Goal: Transaction & Acquisition: Subscribe to service/newsletter

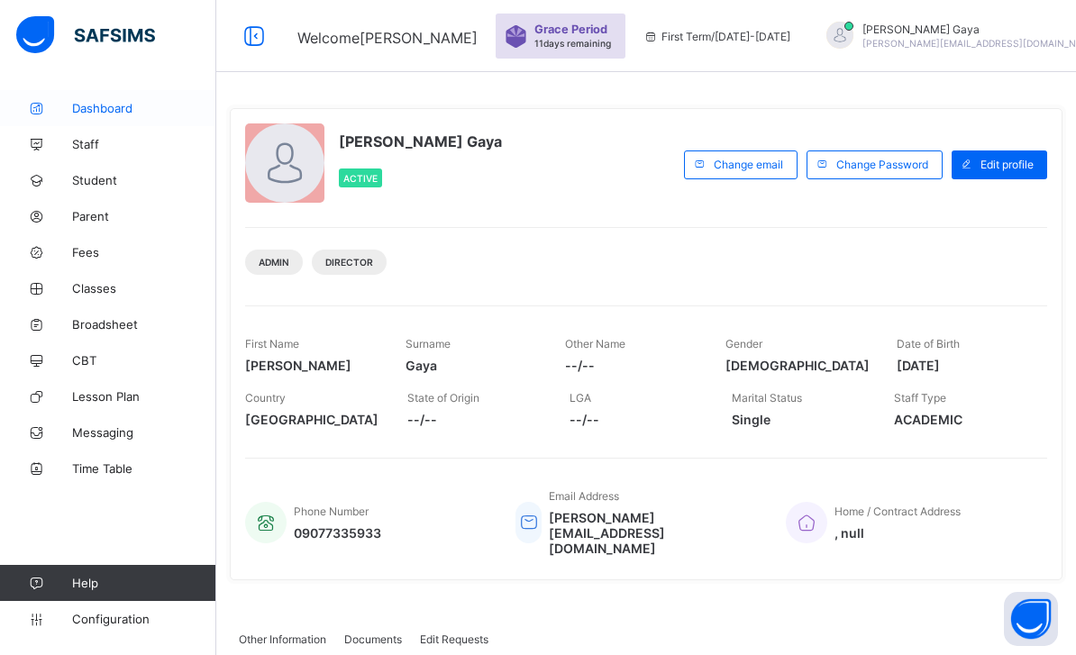
click at [117, 109] on span "Dashboard" at bounding box center [144, 108] width 144 height 14
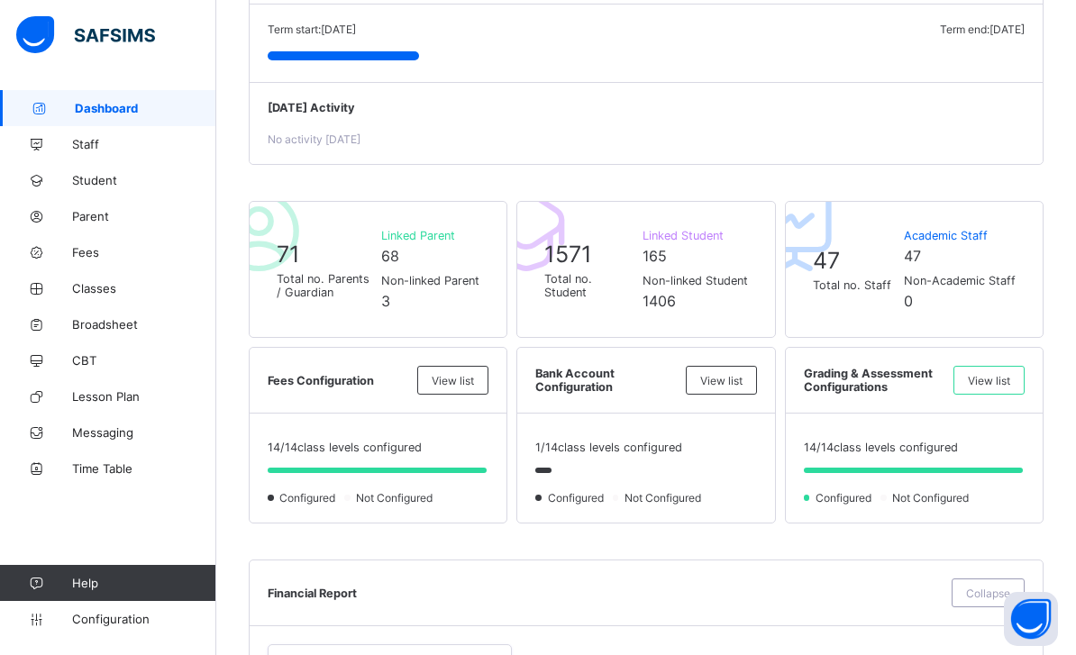
scroll to position [248, 0]
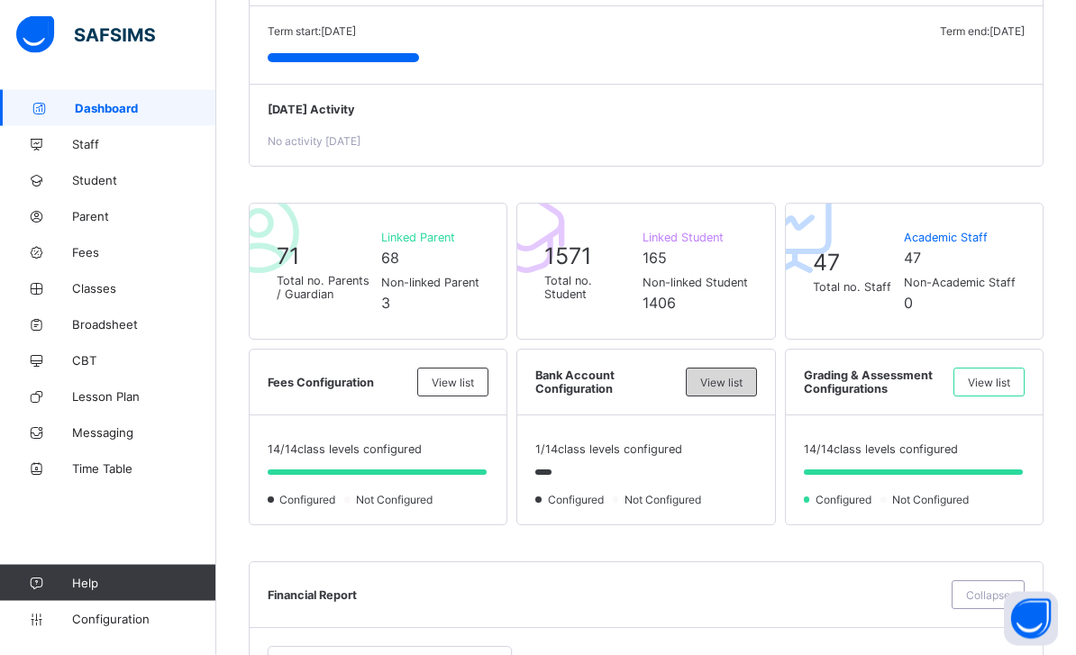
click at [723, 382] on div "View list" at bounding box center [721, 383] width 71 height 29
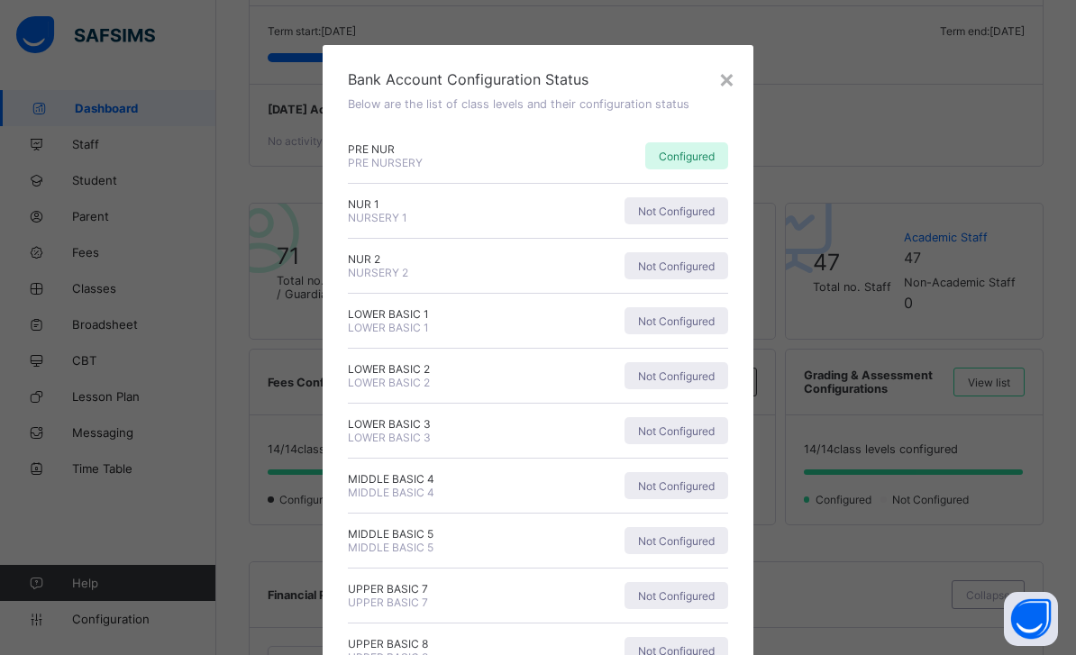
scroll to position [0, 0]
click at [675, 210] on span "Not Configured" at bounding box center [676, 212] width 77 height 14
click at [722, 87] on div "×" at bounding box center [726, 78] width 17 height 31
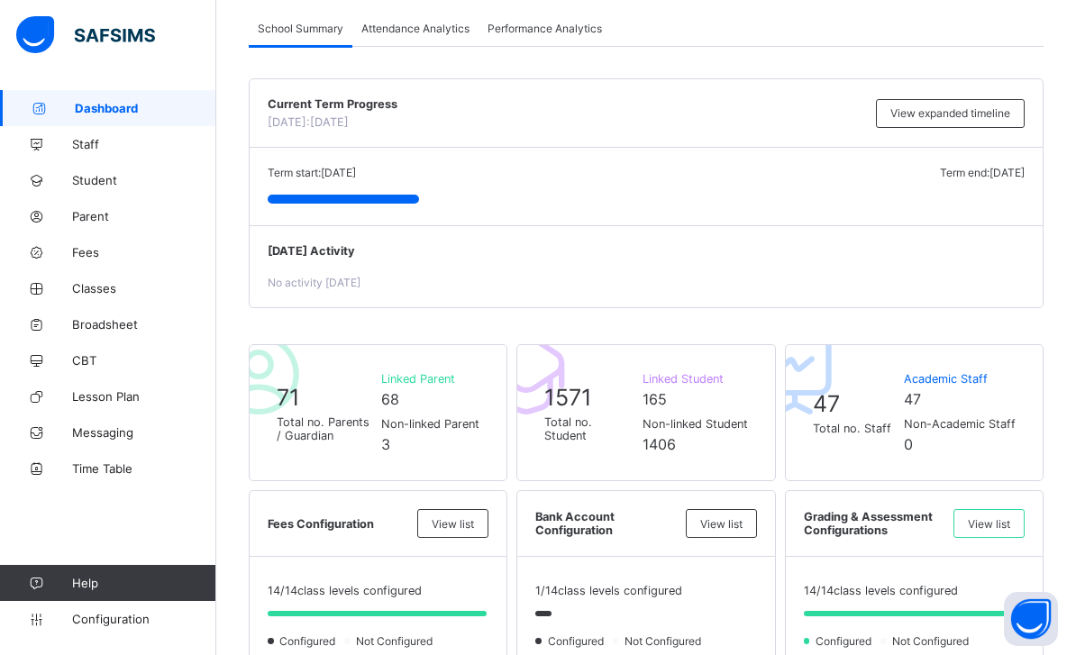
click at [304, 648] on span "Configured" at bounding box center [309, 641] width 63 height 14
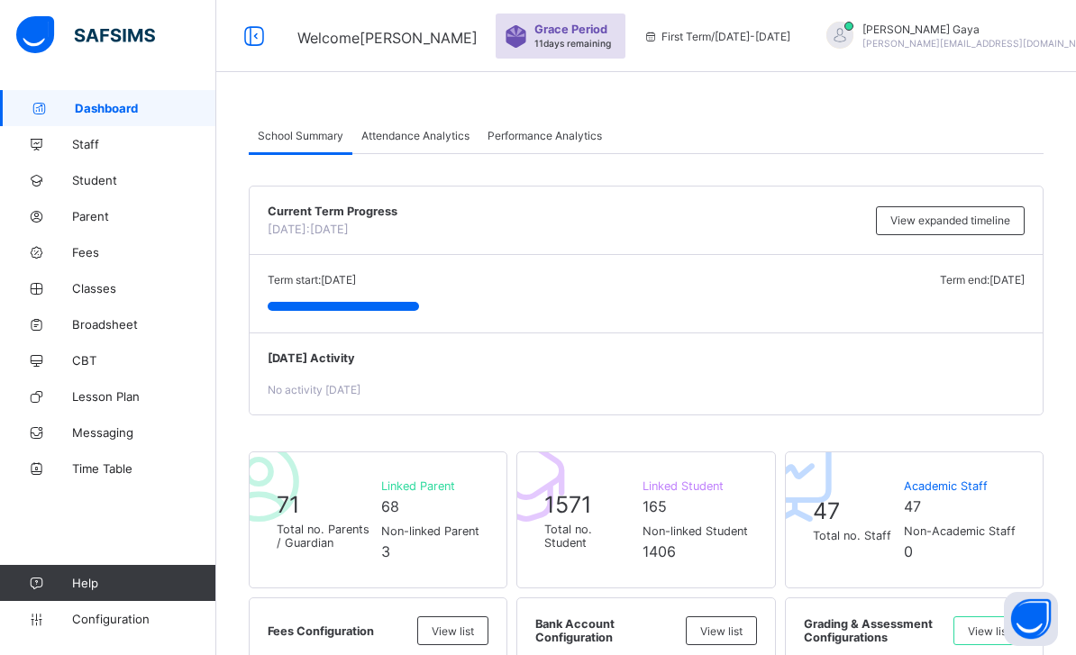
click at [439, 117] on div "Attendance Analytics" at bounding box center [415, 135] width 126 height 36
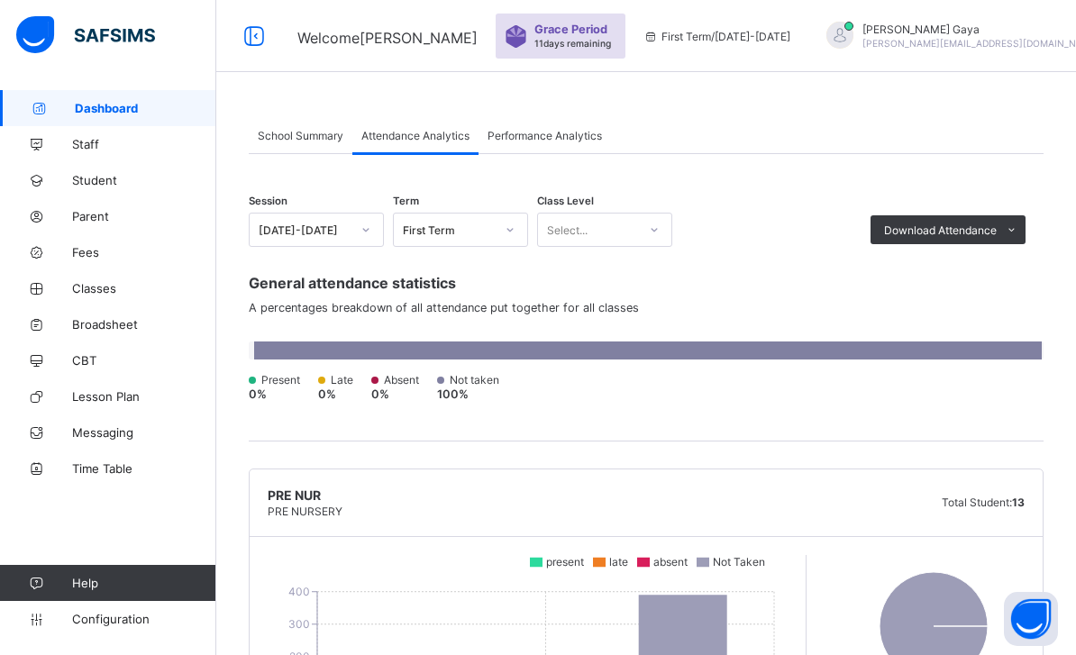
click at [589, 130] on span "Performance Analytics" at bounding box center [544, 136] width 114 height 14
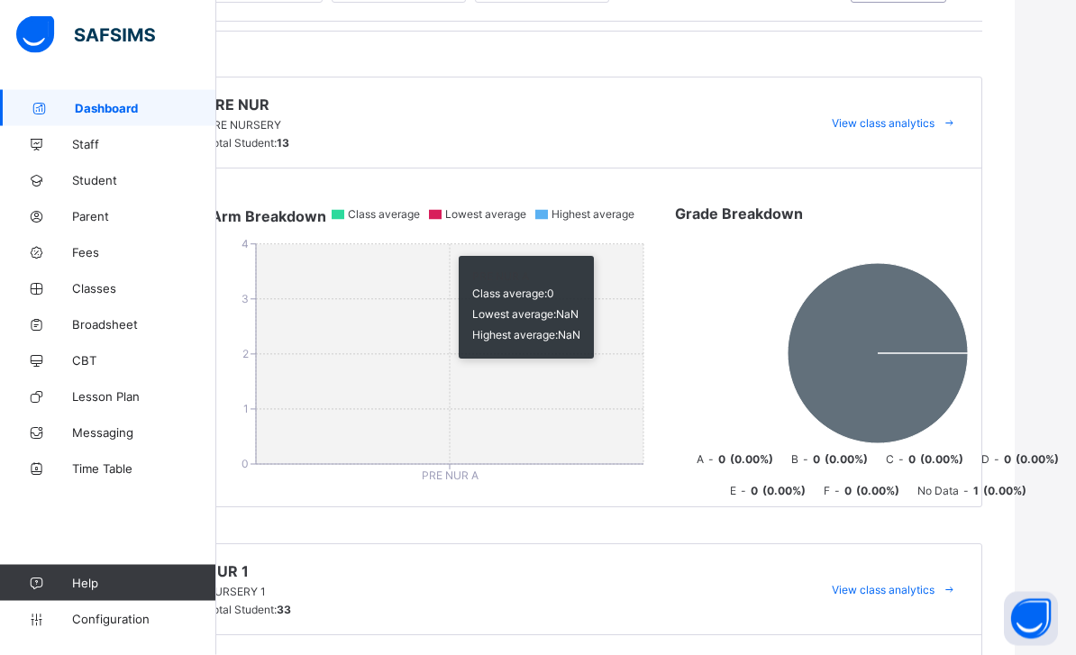
scroll to position [0, 61]
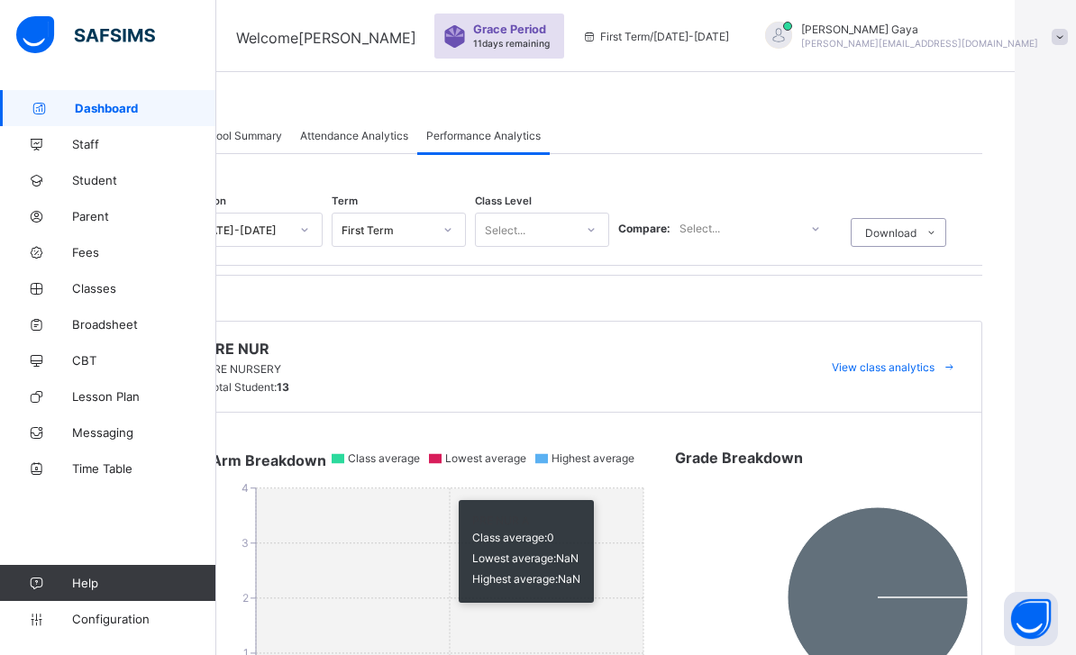
click at [555, 43] on div "Grace Period 11 days remaining" at bounding box center [514, 36] width 82 height 27
click at [550, 42] on span "11 days remaining" at bounding box center [511, 43] width 77 height 11
click at [499, 31] on span "Grace Period" at bounding box center [509, 30] width 73 height 14
click at [466, 46] on img at bounding box center [454, 36] width 23 height 23
click at [365, 55] on div "Welcome Shahidah Grace Period 11 days remaining First Term / 2025-2026 Shahidah…" at bounding box center [477, 36] width 1076 height 72
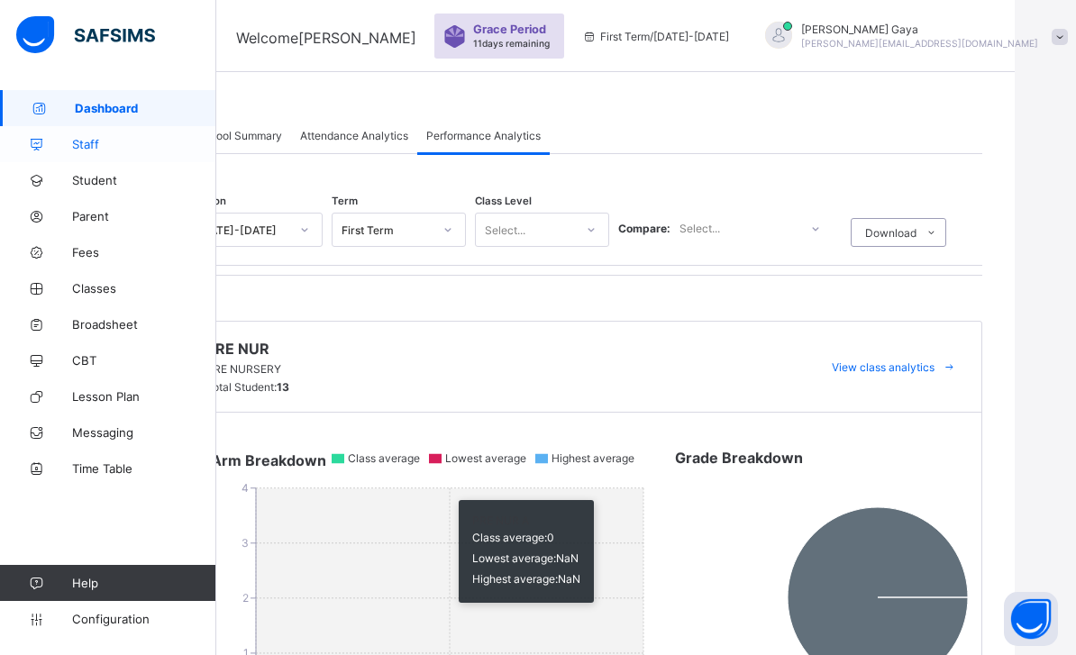
click at [175, 141] on span "Staff" at bounding box center [144, 144] width 144 height 14
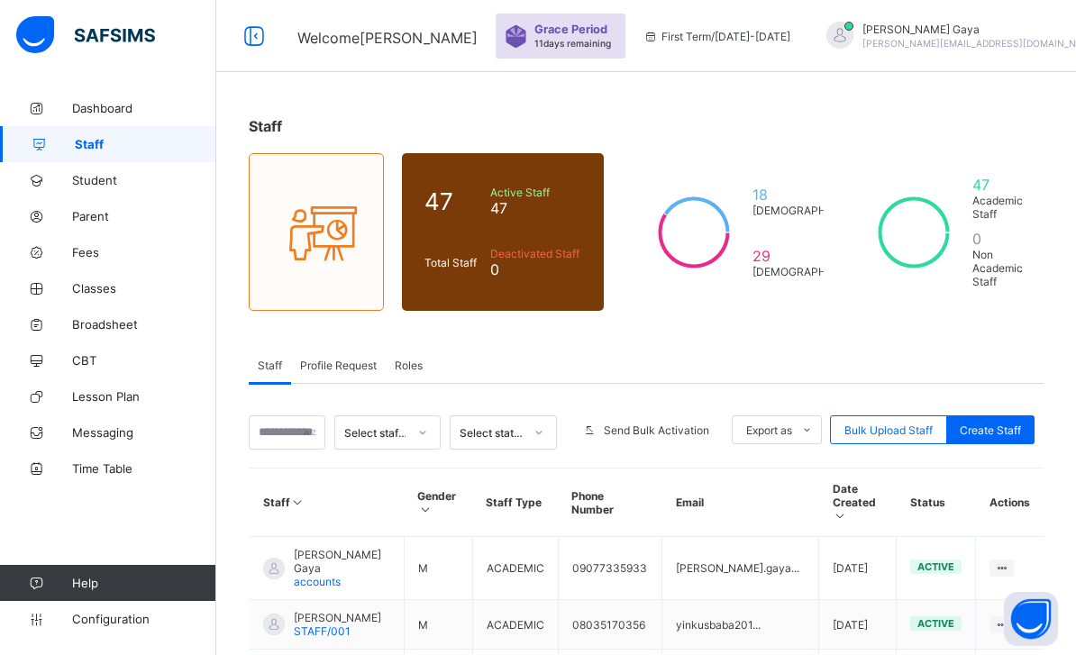
click at [607, 23] on span "Grace Period" at bounding box center [570, 30] width 73 height 14
click at [607, 35] on span "Grace Period" at bounding box center [570, 30] width 73 height 14
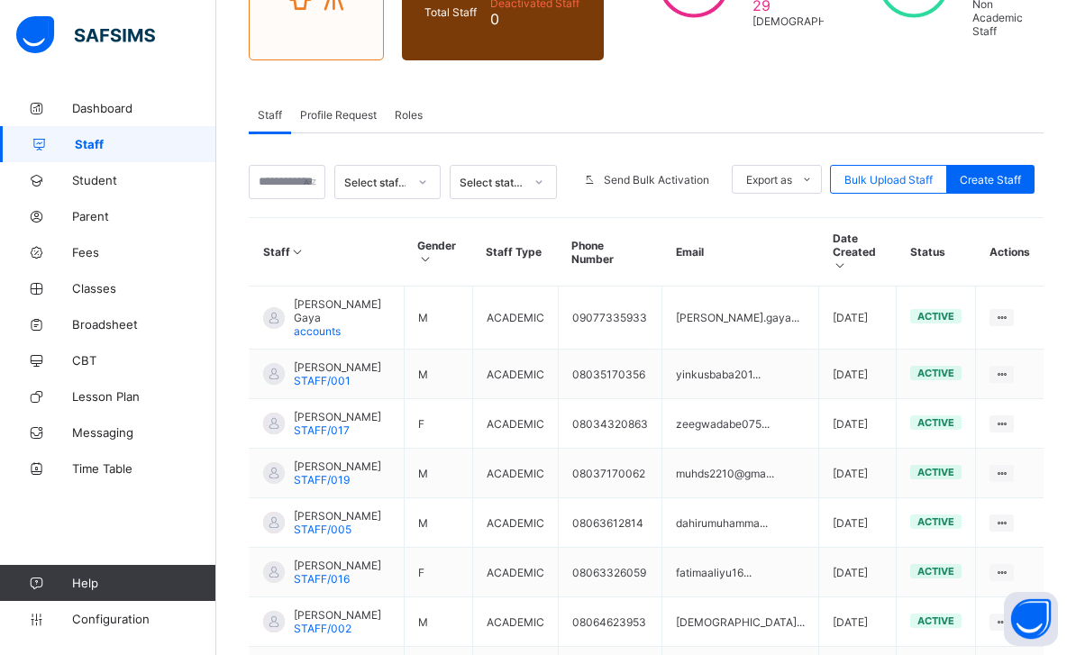
scroll to position [250, 0]
click at [137, 185] on span "Student" at bounding box center [144, 180] width 144 height 14
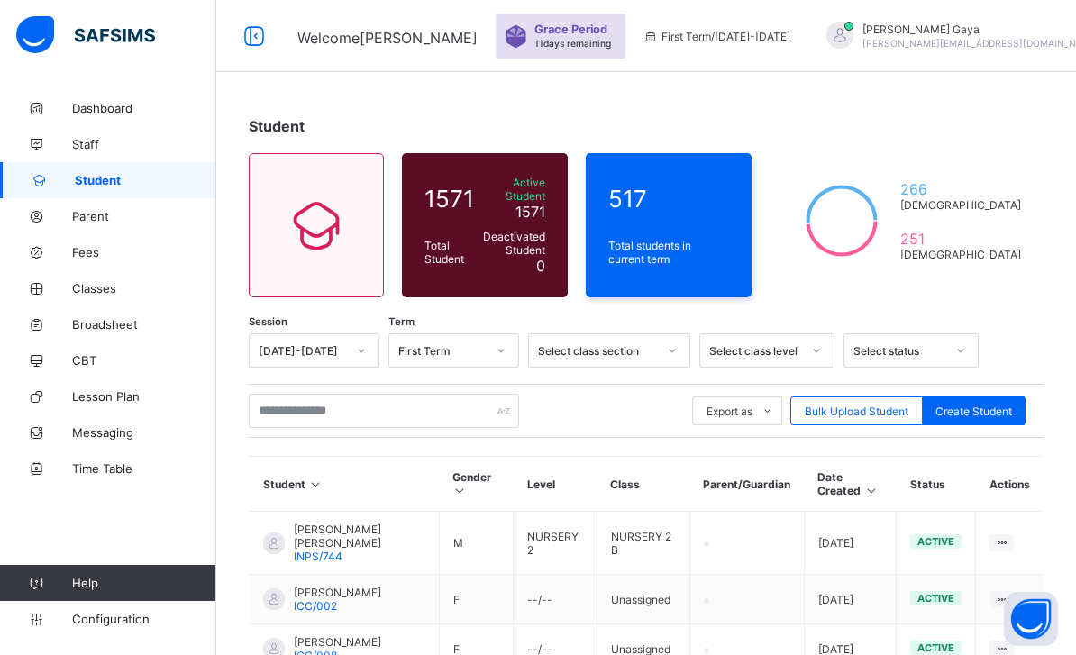
click at [625, 20] on div "Grace Period 11 days remaining" at bounding box center [561, 36] width 130 height 45
click at [588, 45] on span "11 days remaining" at bounding box center [572, 43] width 77 height 11
click at [603, 46] on span "11 days remaining" at bounding box center [572, 43] width 77 height 11
click at [687, 32] on span "First Term / 2025-2026" at bounding box center [716, 37] width 147 height 14
click at [611, 47] on span "11 days remaining" at bounding box center [572, 43] width 77 height 11
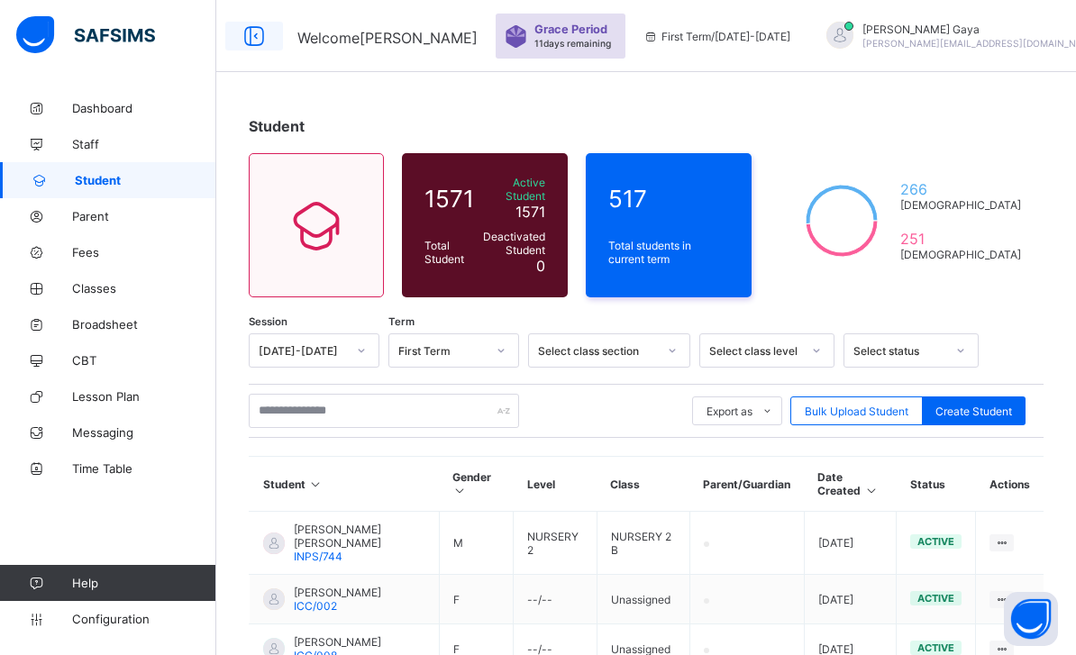
click at [268, 34] on icon at bounding box center [254, 36] width 31 height 26
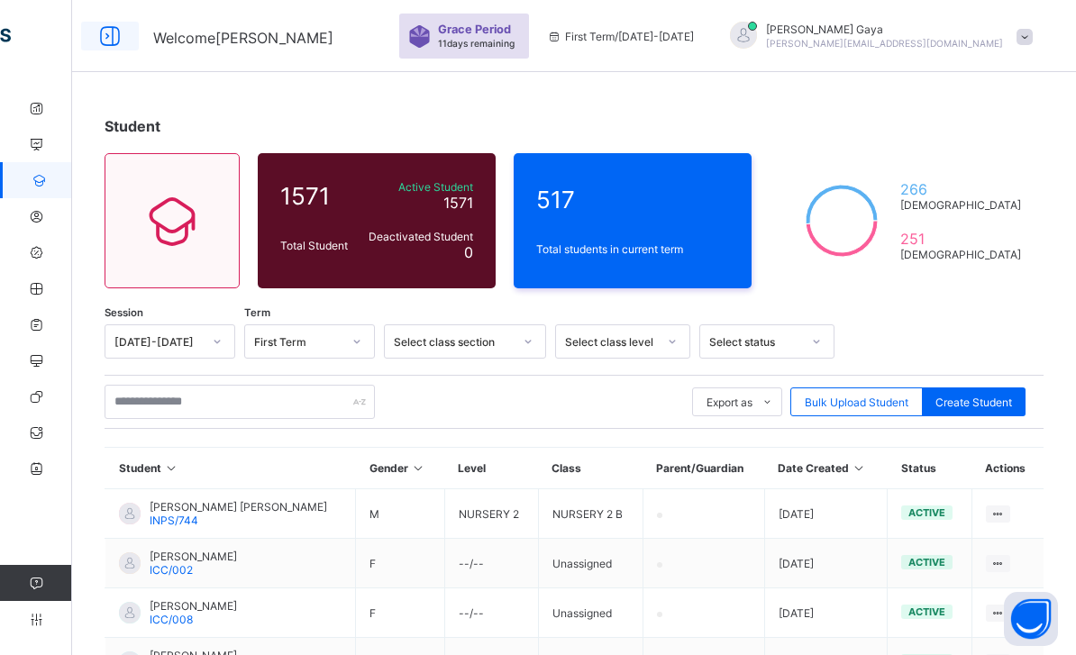
click at [123, 41] on icon at bounding box center [110, 36] width 31 height 26
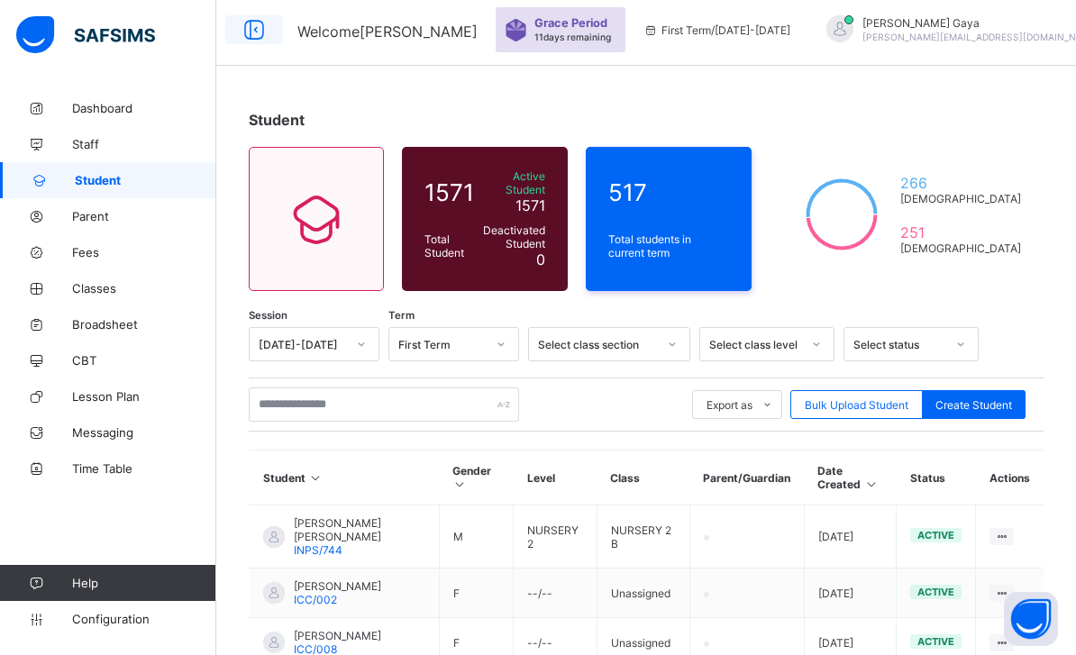
scroll to position [4, 0]
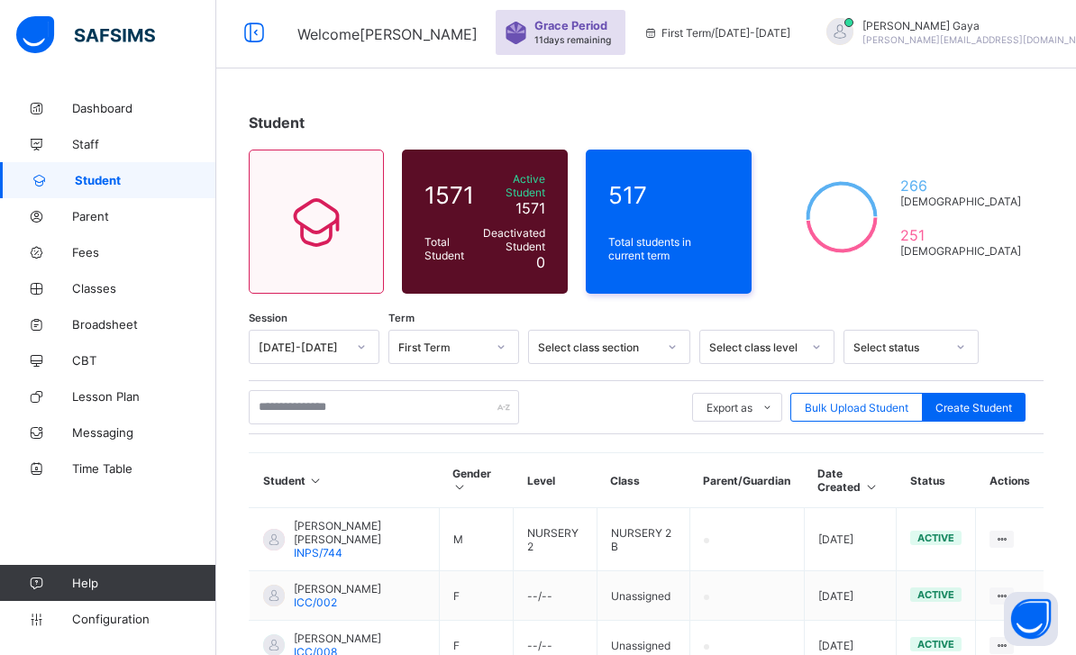
click at [607, 32] on span "Grace Period" at bounding box center [570, 26] width 73 height 14
click at [751, 22] on div "First Term / 2025-2026" at bounding box center [716, 32] width 165 height 72
click at [147, 218] on span "Parent" at bounding box center [144, 216] width 144 height 14
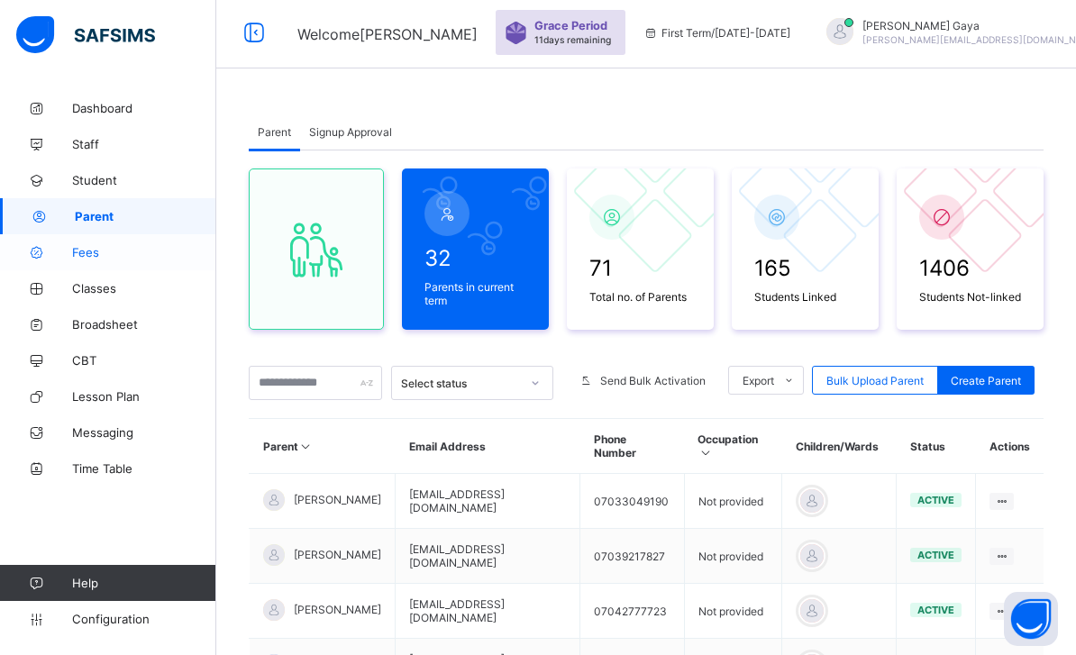
click at [154, 265] on link "Fees" at bounding box center [108, 252] width 216 height 36
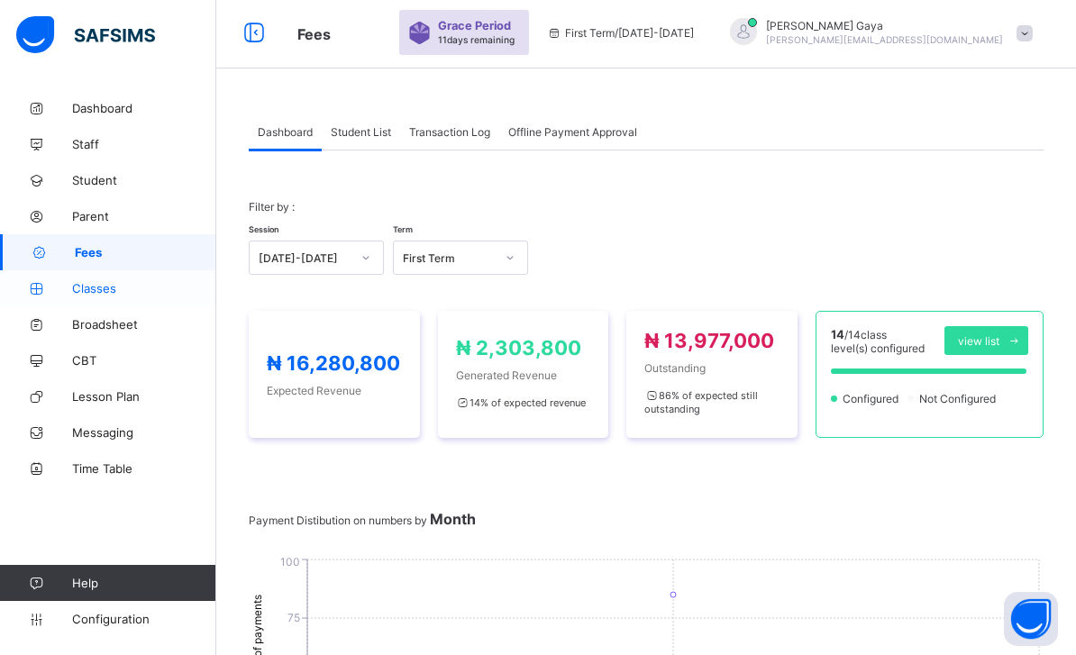
click at [126, 292] on span "Classes" at bounding box center [144, 288] width 144 height 14
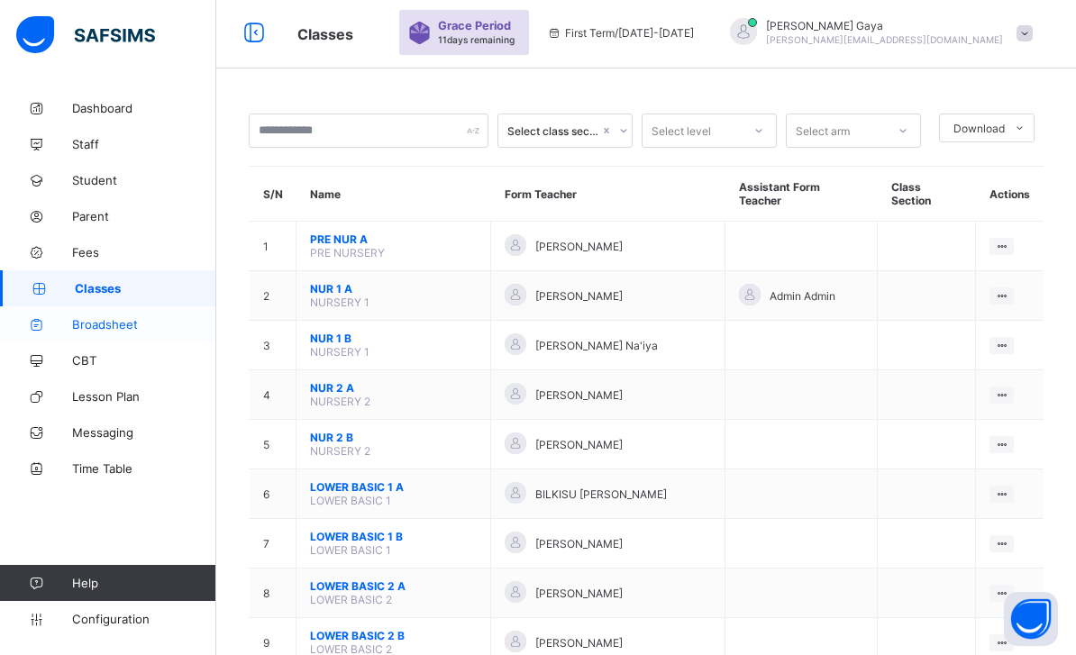
click at [123, 324] on span "Broadsheet" at bounding box center [144, 324] width 144 height 14
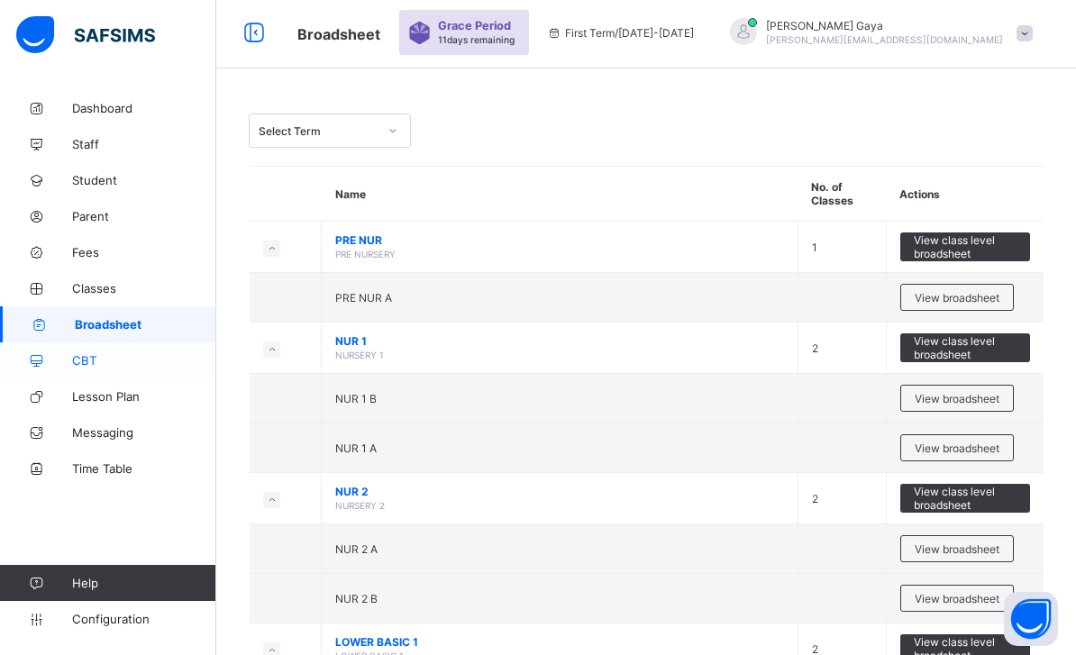
click at [109, 375] on link "CBT" at bounding box center [108, 360] width 216 height 36
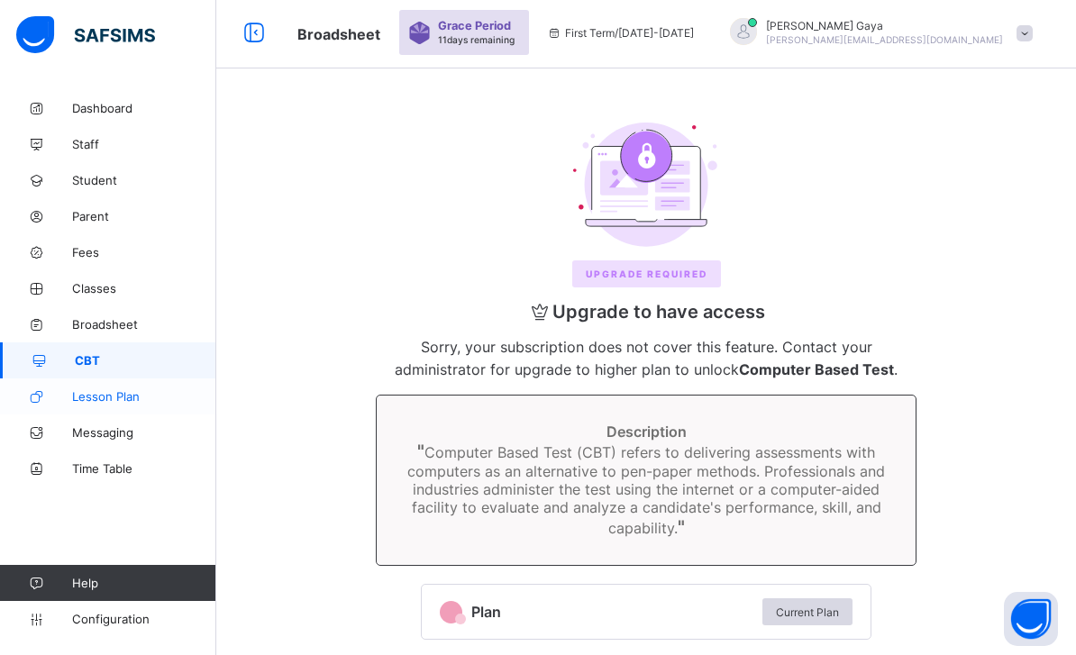
click at [94, 405] on link "Lesson Plan" at bounding box center [108, 396] width 216 height 36
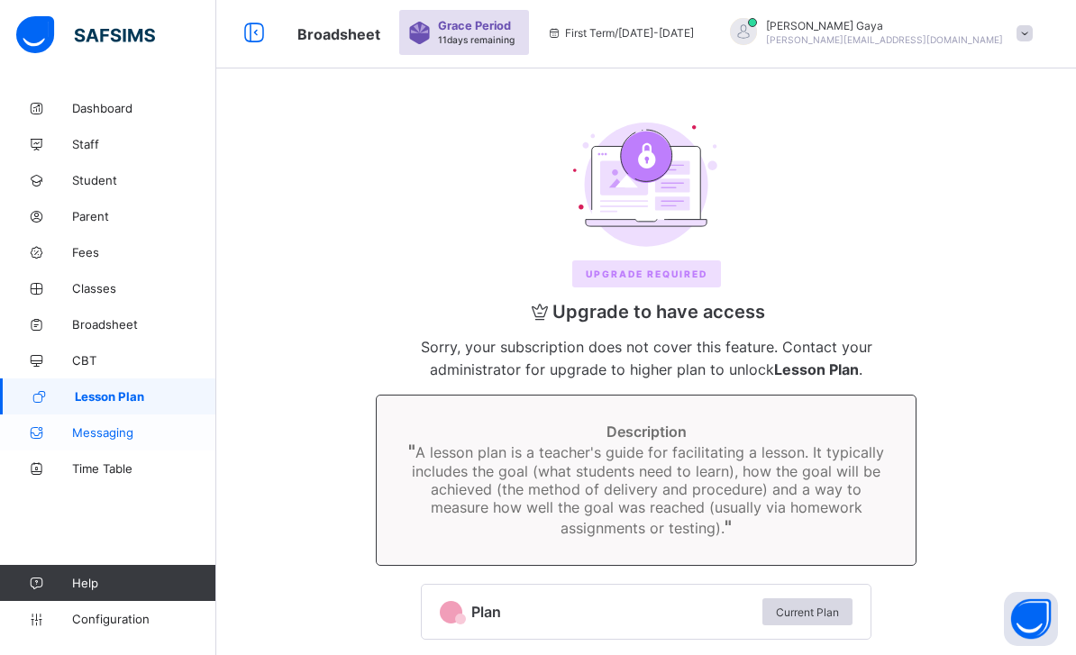
click at [99, 425] on span "Messaging" at bounding box center [144, 432] width 144 height 14
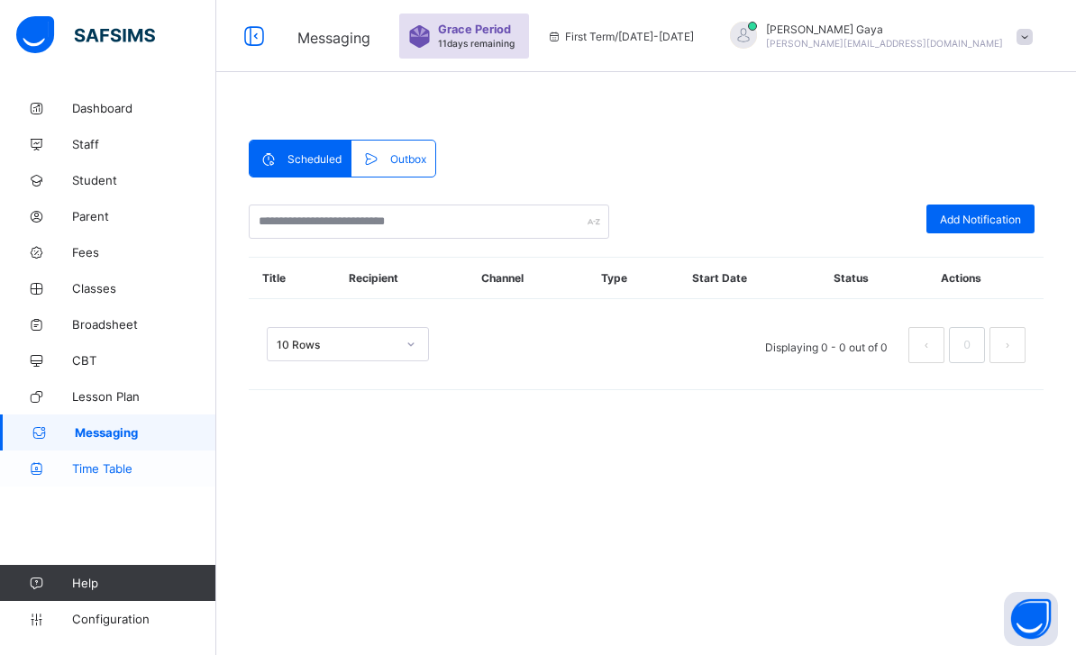
click at [83, 486] on link "Time Table" at bounding box center [108, 468] width 216 height 36
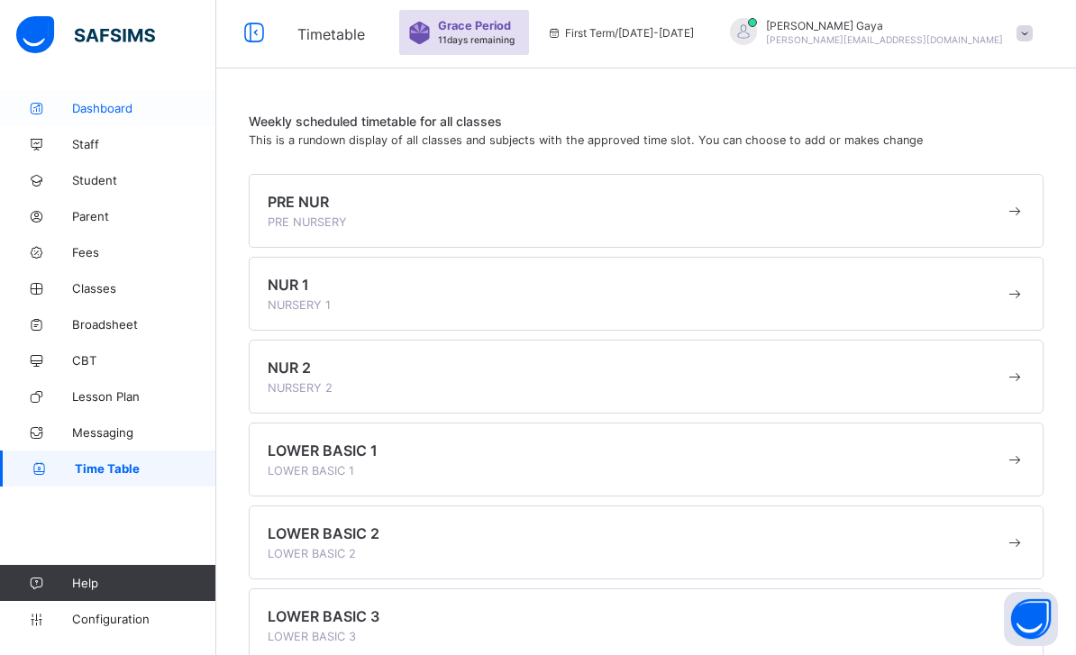
click at [162, 113] on span "Dashboard" at bounding box center [144, 108] width 144 height 14
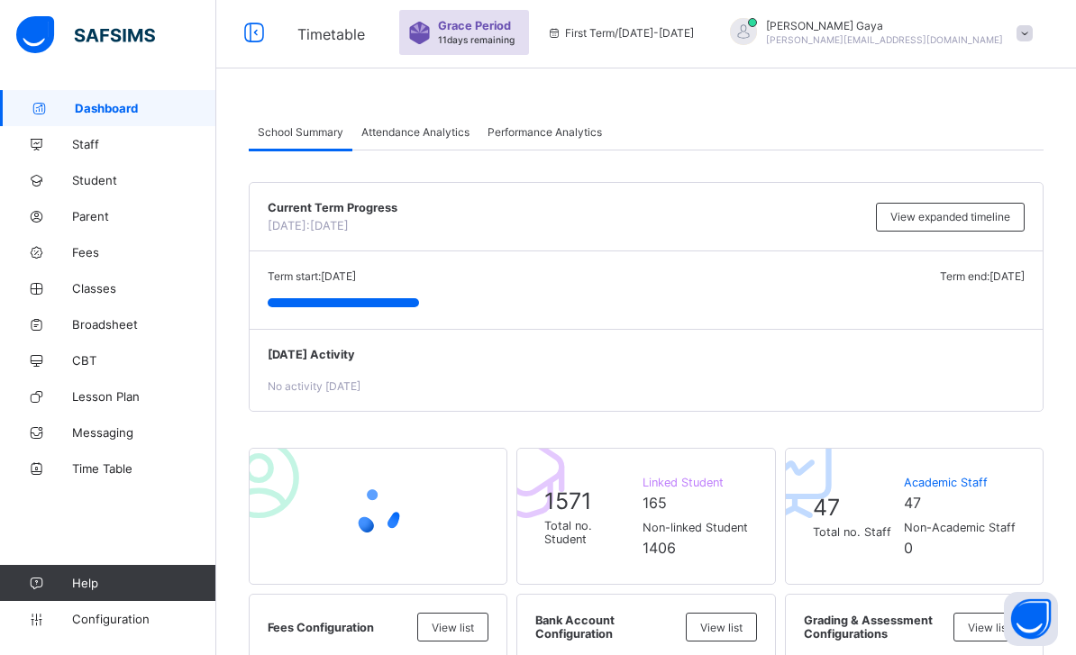
click at [529, 51] on div "Grace Period 11 days remaining" at bounding box center [464, 32] width 130 height 45
click at [951, 61] on div "Grace Period 11 days remaining First Term / 2025-2026 Shahidah Gaya shahidah.ga…" at bounding box center [737, 32] width 677 height 72
click at [1010, 32] on div "Shahidah Gaya shahidah.gaya17@gmail.com" at bounding box center [877, 33] width 330 height 30
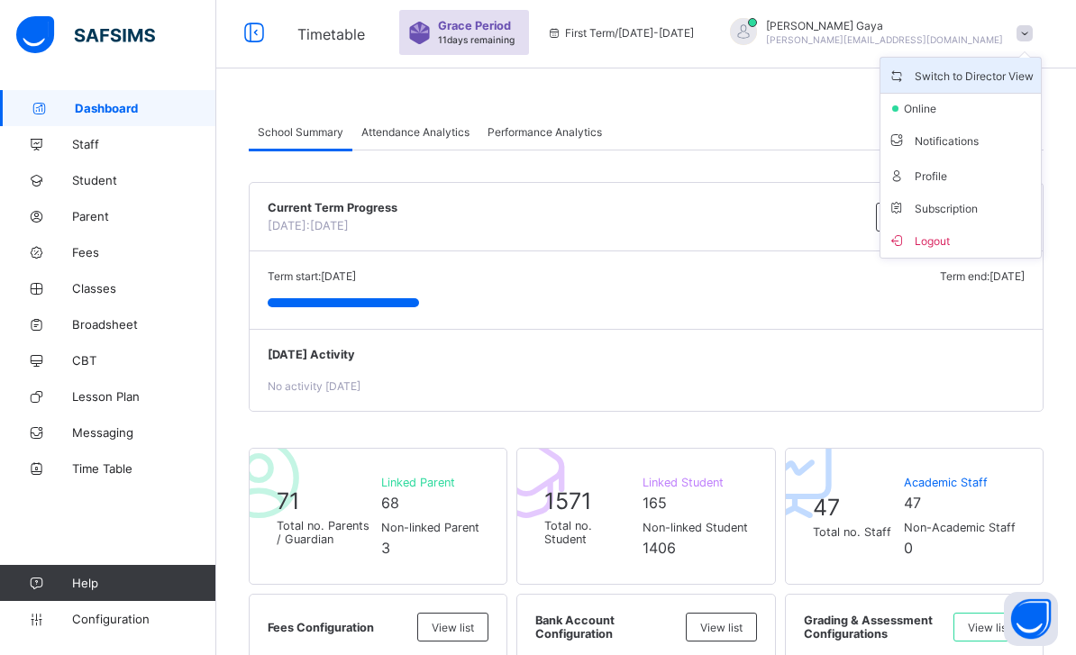
click at [953, 77] on span "Switch to Director View" at bounding box center [960, 75] width 146 height 21
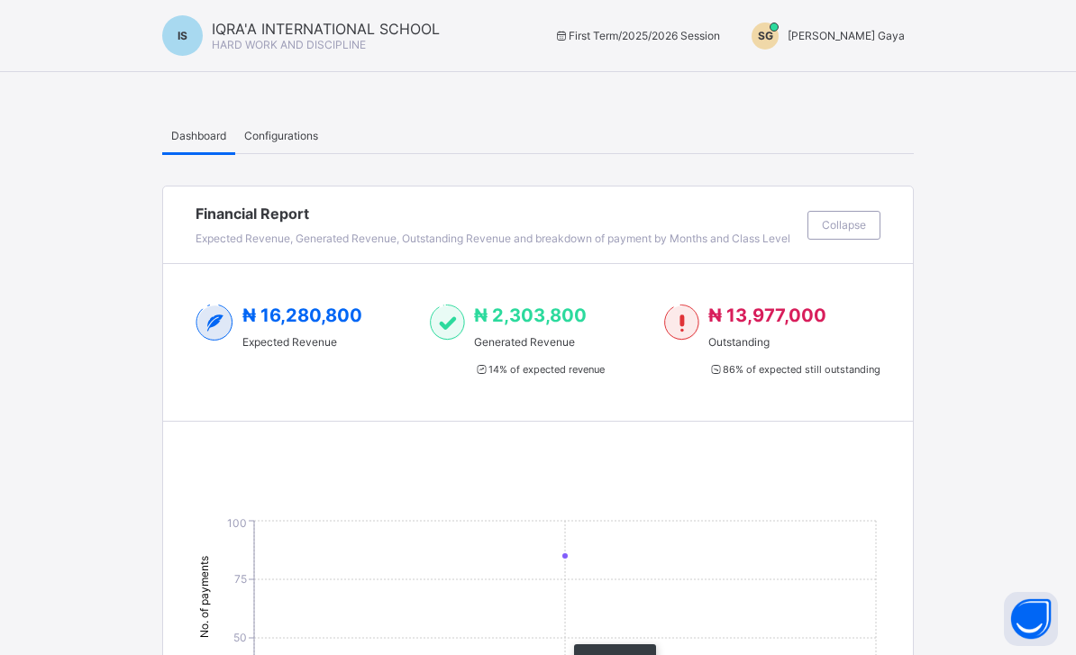
click at [310, 123] on div "Configurations" at bounding box center [281, 135] width 92 height 36
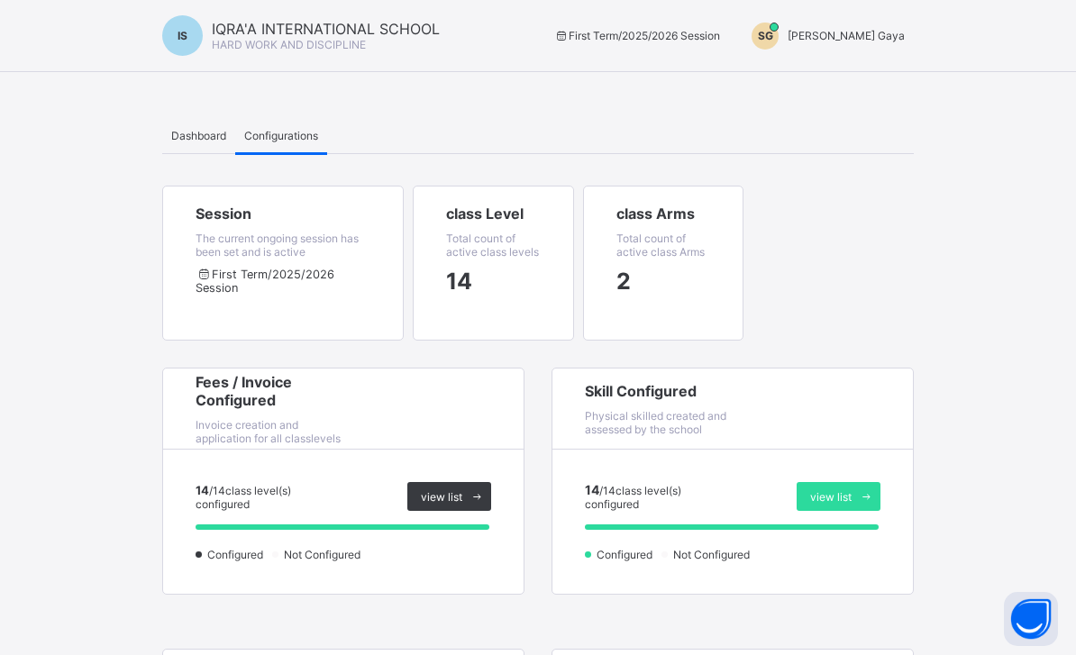
click at [677, 17] on div "IS IQRA'A INTERNATIONAL SCHOOL HARD WORK AND DISCIPLINE First Term / 2025/2026 …" at bounding box center [538, 36] width 1076 height 72
click at [695, 34] on span "First Term / 2025/2026 Session" at bounding box center [636, 36] width 167 height 14
click at [841, 41] on span "Shahidah Gaya" at bounding box center [845, 36] width 117 height 14
click at [407, 40] on div "IQRA'A INTERNATIONAL SCHOOL HARD WORK AND DISCIPLINE" at bounding box center [326, 36] width 228 height 32
click at [219, 151] on div "Dashboard" at bounding box center [198, 135] width 73 height 36
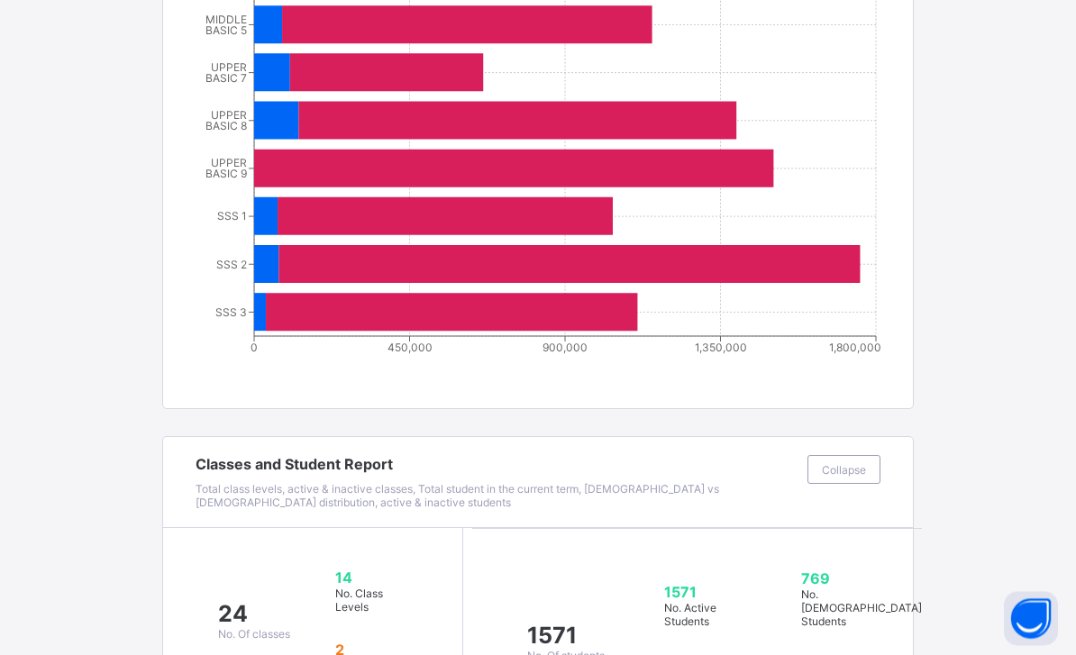
scroll to position [1212, 0]
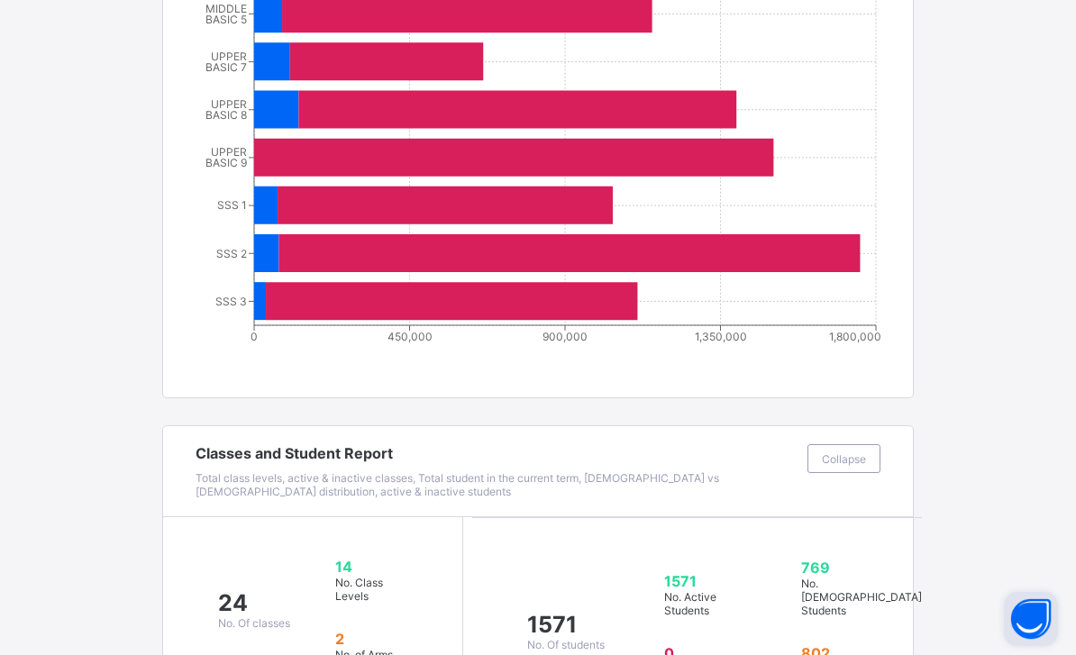
click at [1023, 646] on button "Open asap" at bounding box center [1031, 619] width 54 height 54
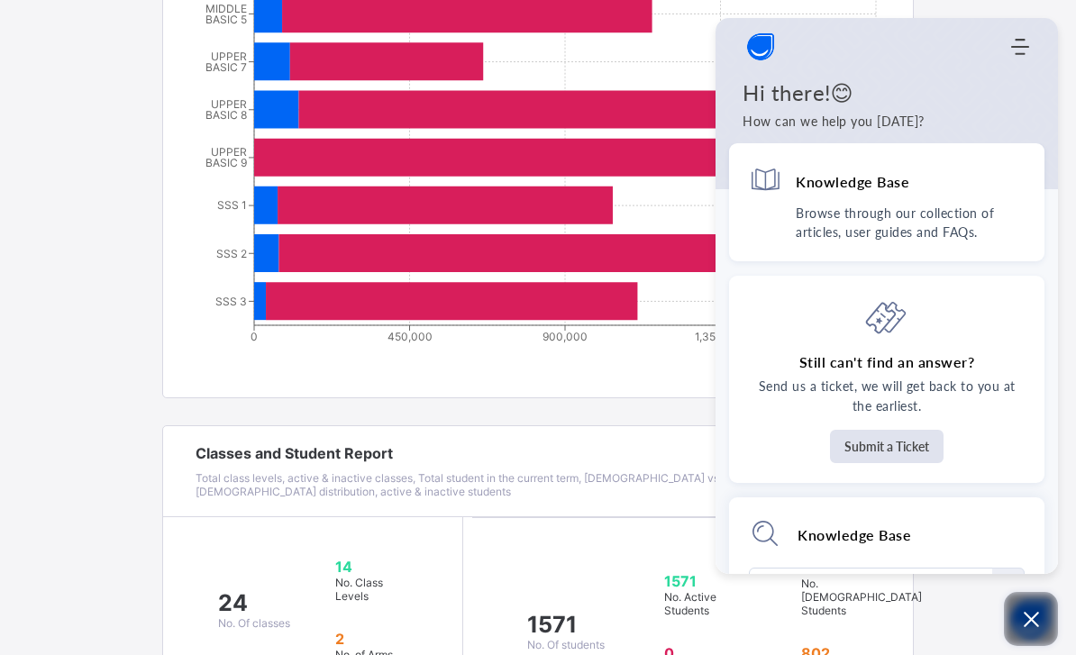
click at [1019, 646] on button "Open asap" at bounding box center [1031, 619] width 54 height 54
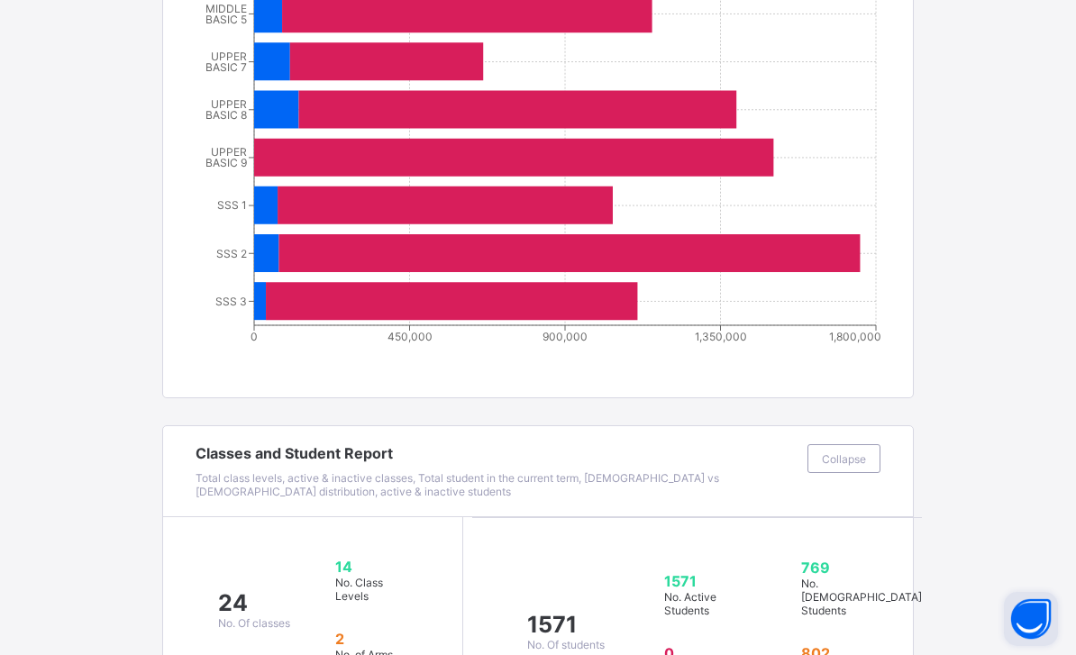
click at [1021, 646] on button "Open asap" at bounding box center [1031, 619] width 54 height 54
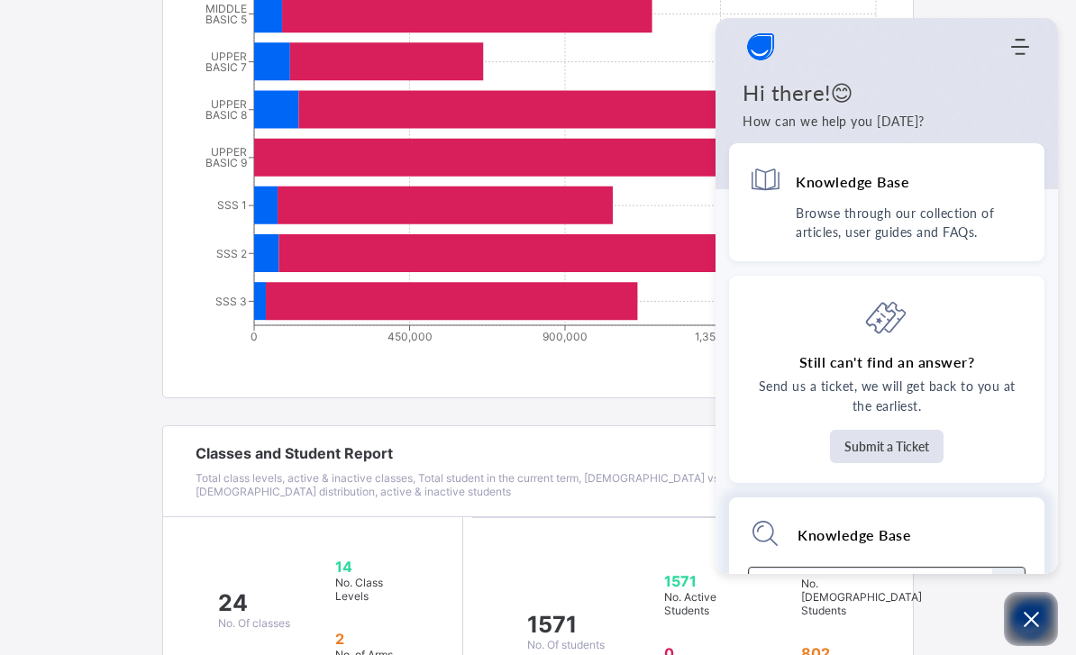
click at [808, 572] on input "Module search widget" at bounding box center [872, 586] width 216 height 34
type input "**********"
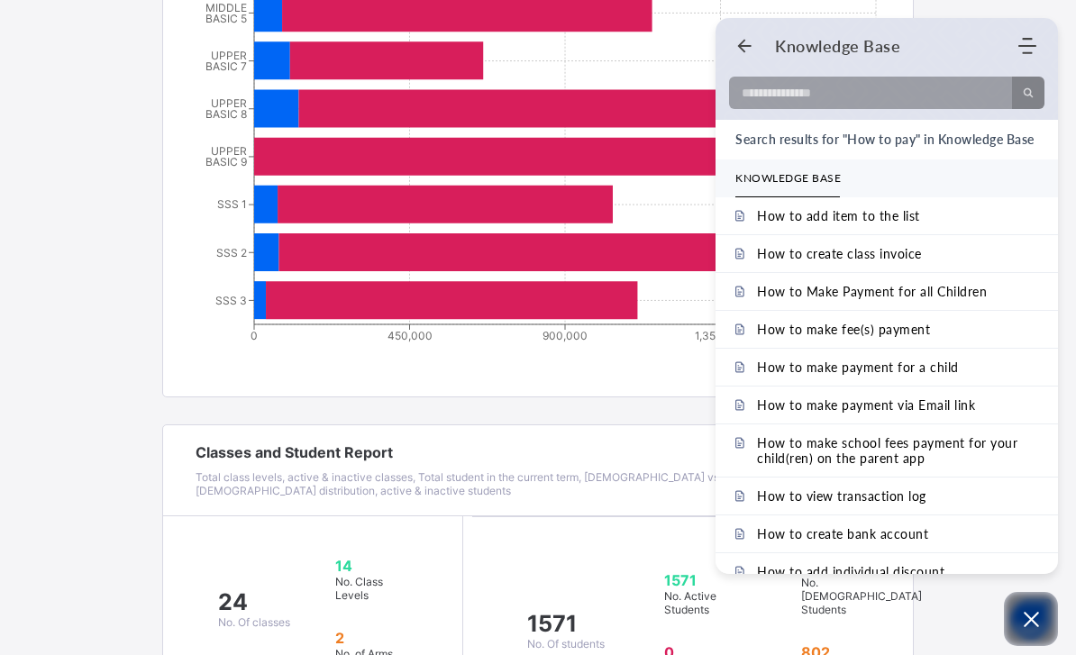
scroll to position [0, 0]
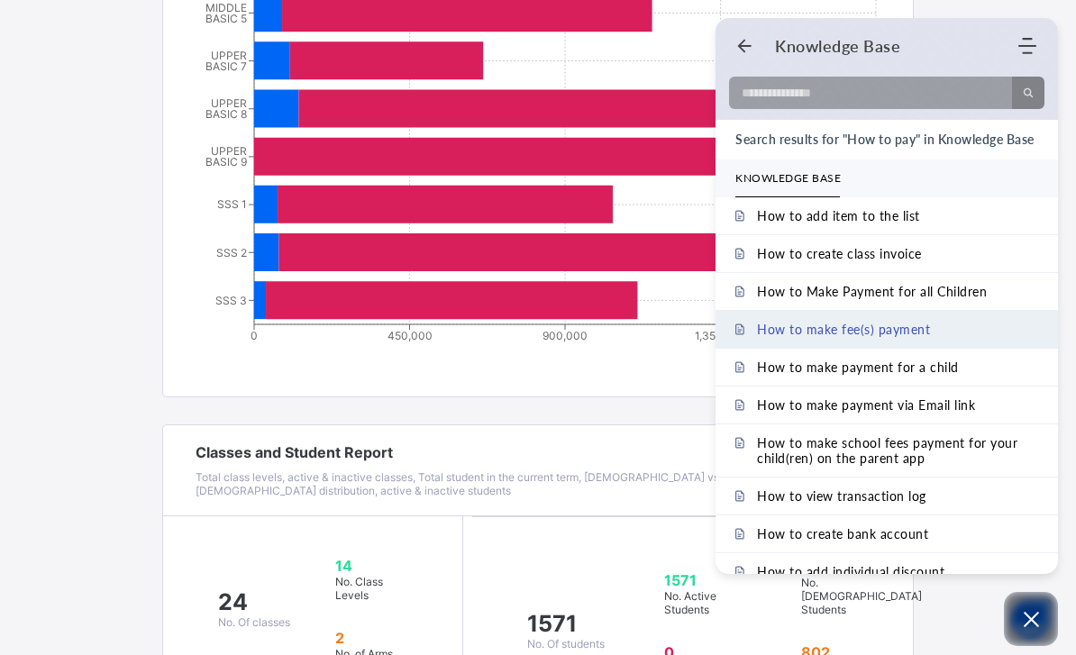
click at [922, 337] on span "How to make fee(s) payment" at bounding box center [843, 329] width 173 height 15
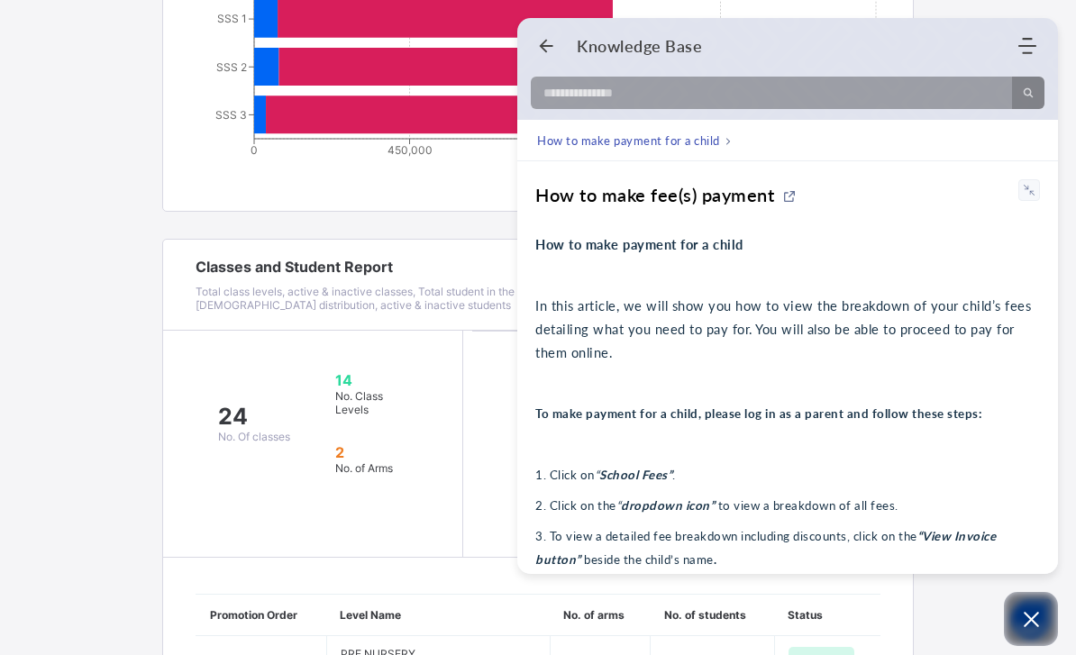
scroll to position [1394, 0]
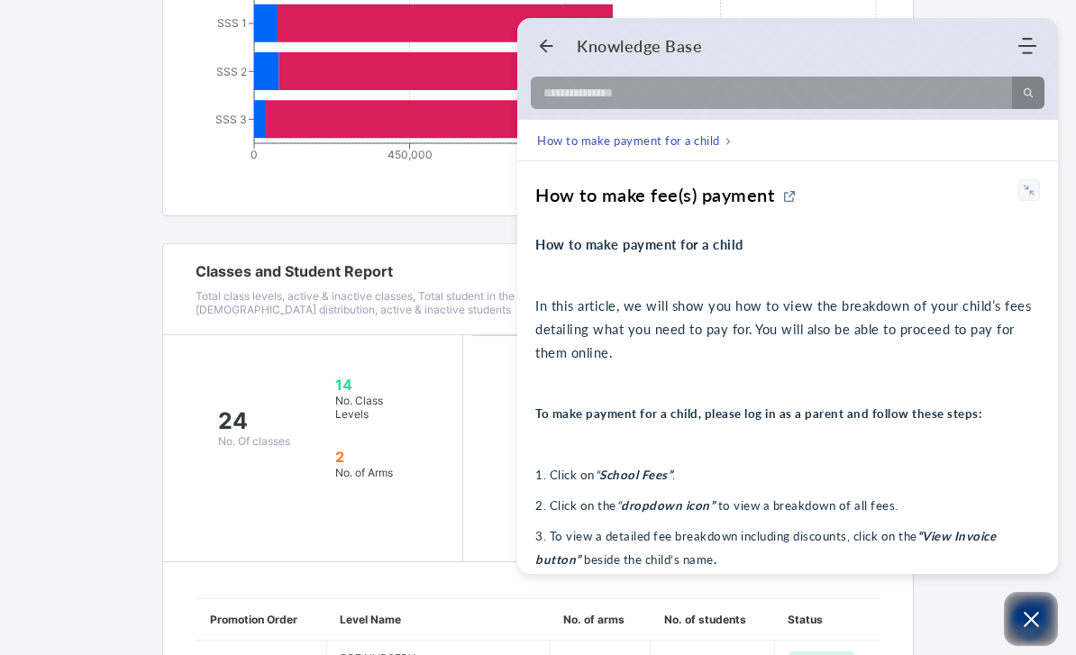
click at [552, 37] on icon "Back" at bounding box center [546, 46] width 18 height 18
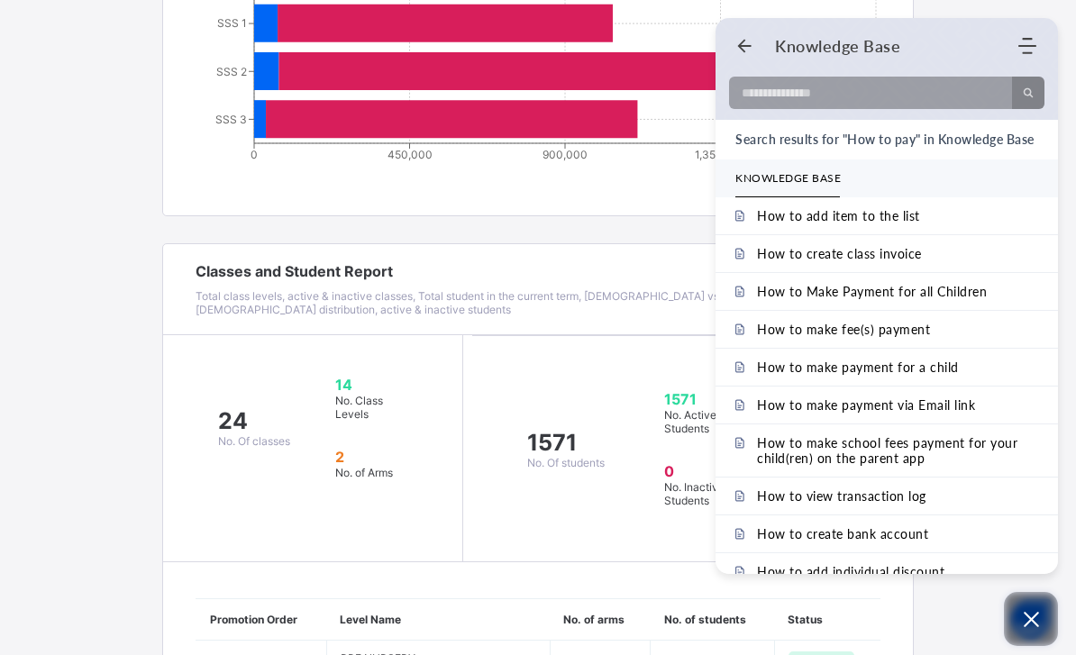
click at [1027, 631] on icon "Open asap" at bounding box center [1031, 619] width 23 height 23
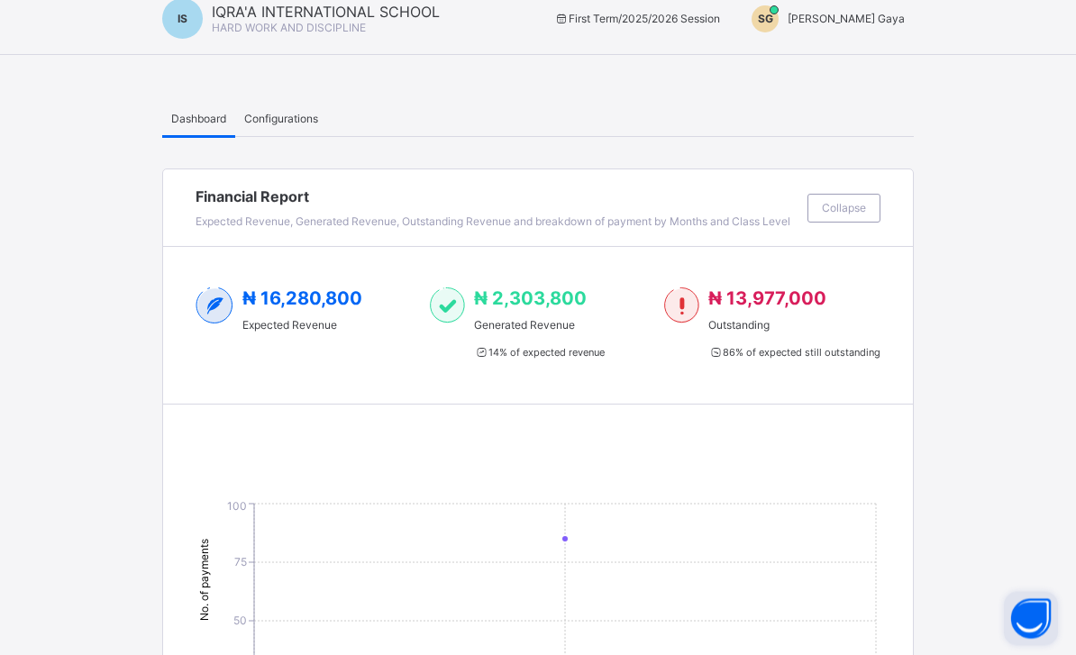
scroll to position [0, 0]
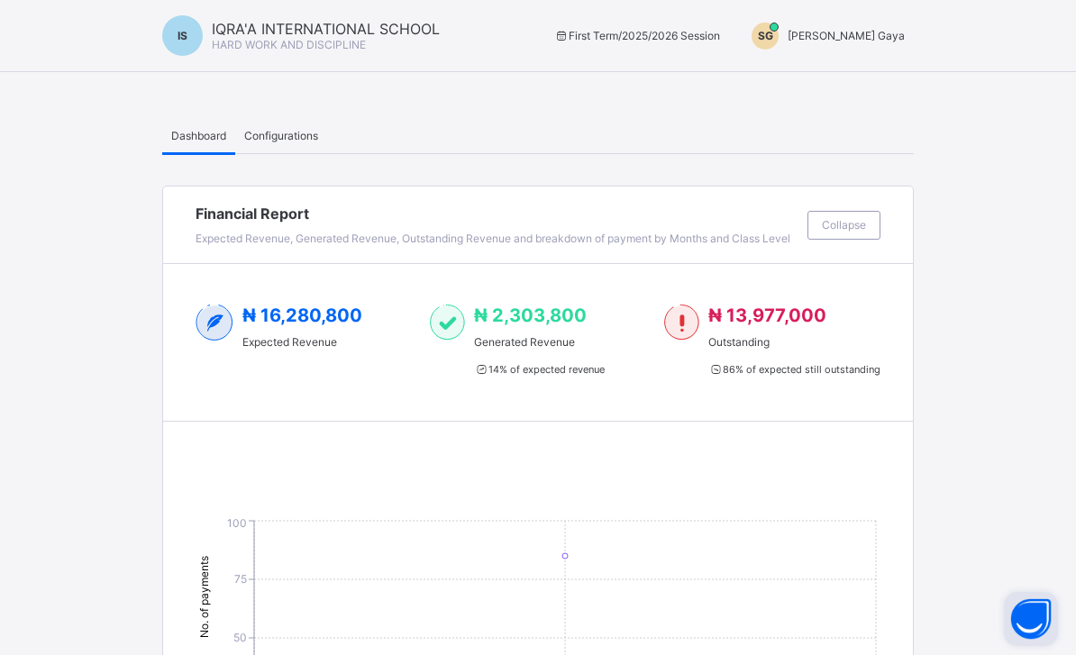
click at [669, 34] on span "First Term / 2025/2026 Session" at bounding box center [636, 36] width 167 height 14
click at [268, 139] on span "Configurations" at bounding box center [281, 136] width 74 height 14
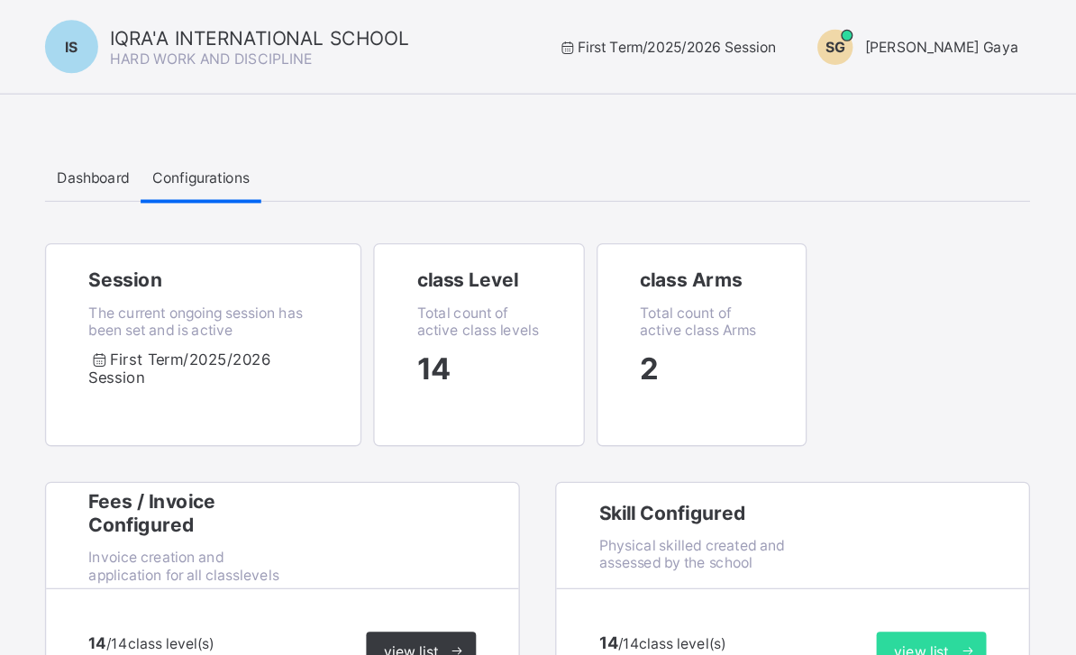
click at [751, 39] on div "SG" at bounding box center [764, 36] width 27 height 27
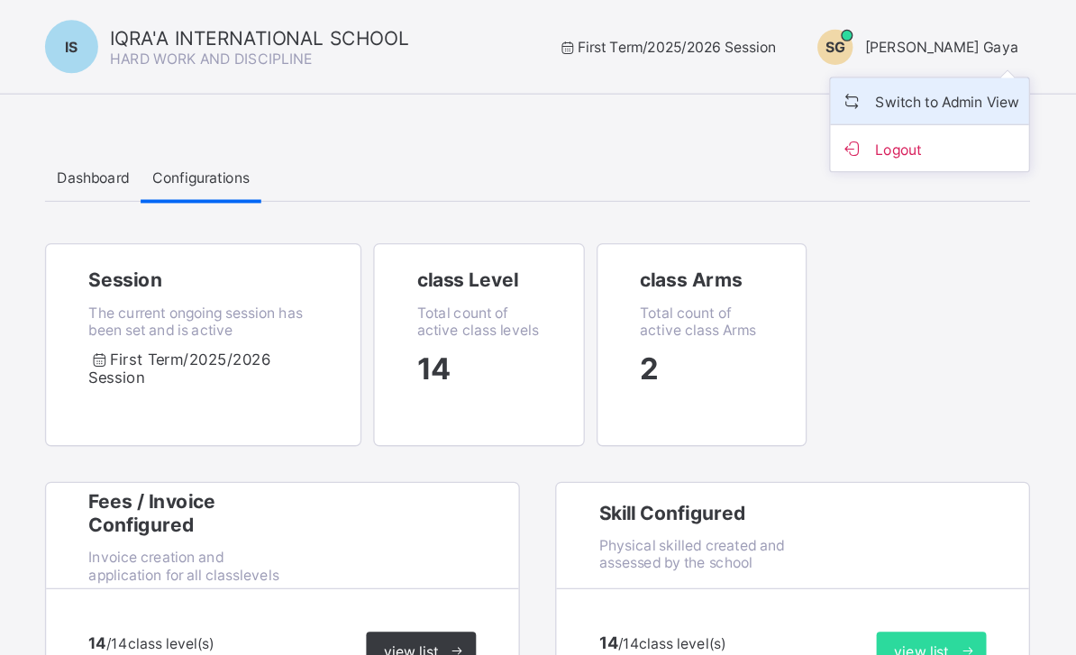
click at [769, 77] on span "Switch to Admin View" at bounding box center [837, 77] width 137 height 21
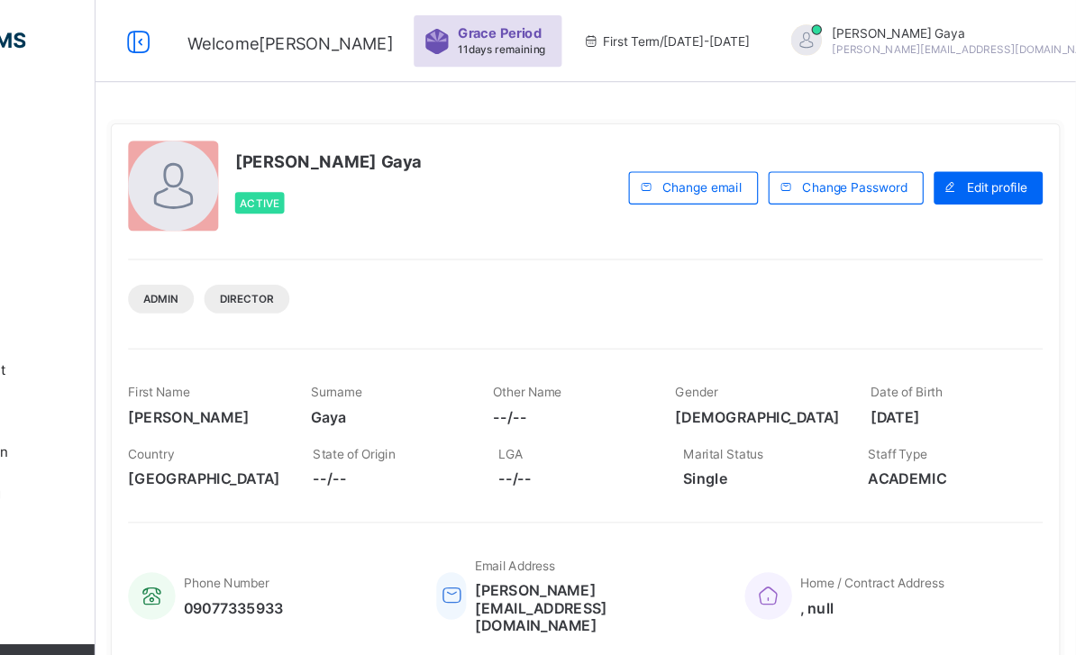
click at [887, 25] on div "Shahidah Gaya shahidah.gaya17@gmail.com" at bounding box center [973, 37] width 330 height 30
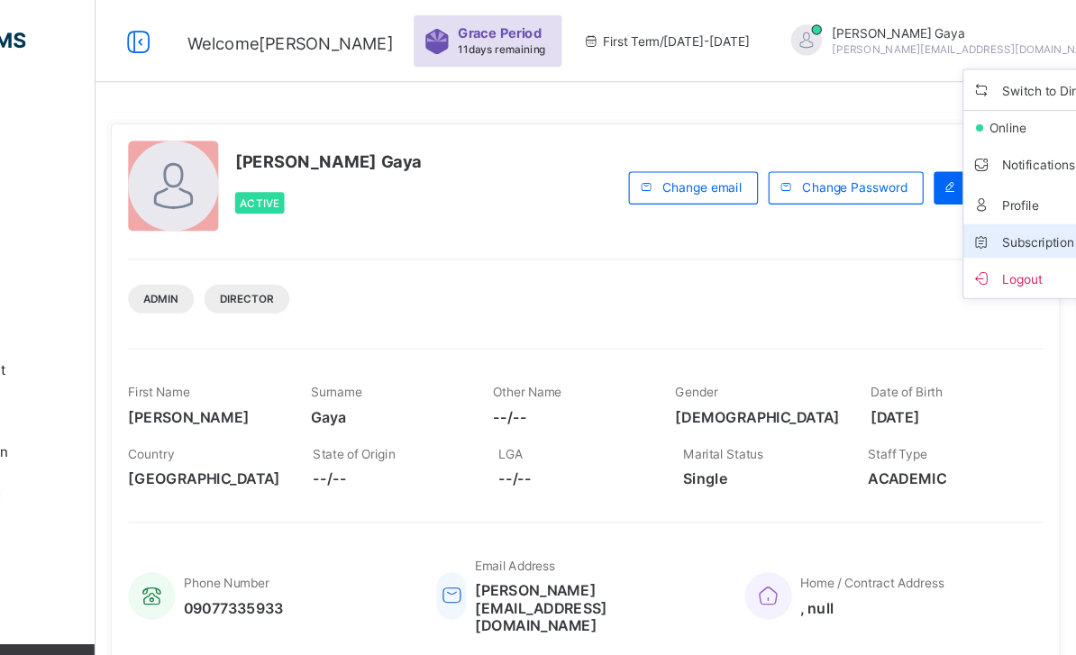
click at [978, 220] on li "Subscription" at bounding box center [1058, 211] width 160 height 30
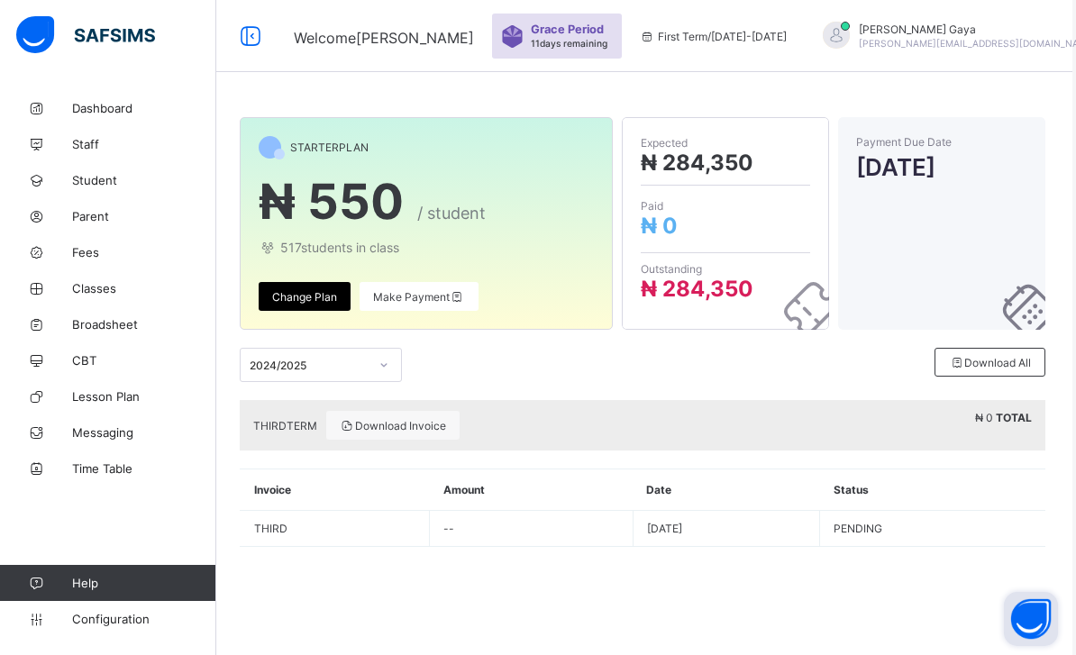
scroll to position [58, 4]
click at [442, 290] on span "Make Payment" at bounding box center [419, 297] width 92 height 14
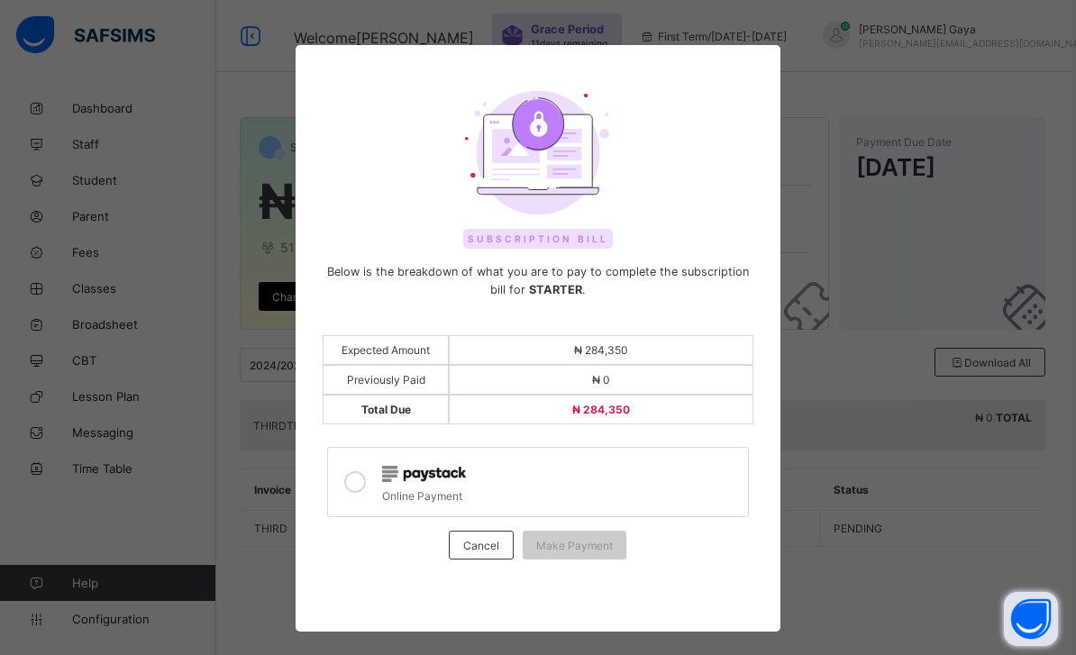
click at [355, 482] on icon at bounding box center [355, 482] width 22 height 22
click at [584, 555] on div "Make Payment" at bounding box center [575, 545] width 104 height 29
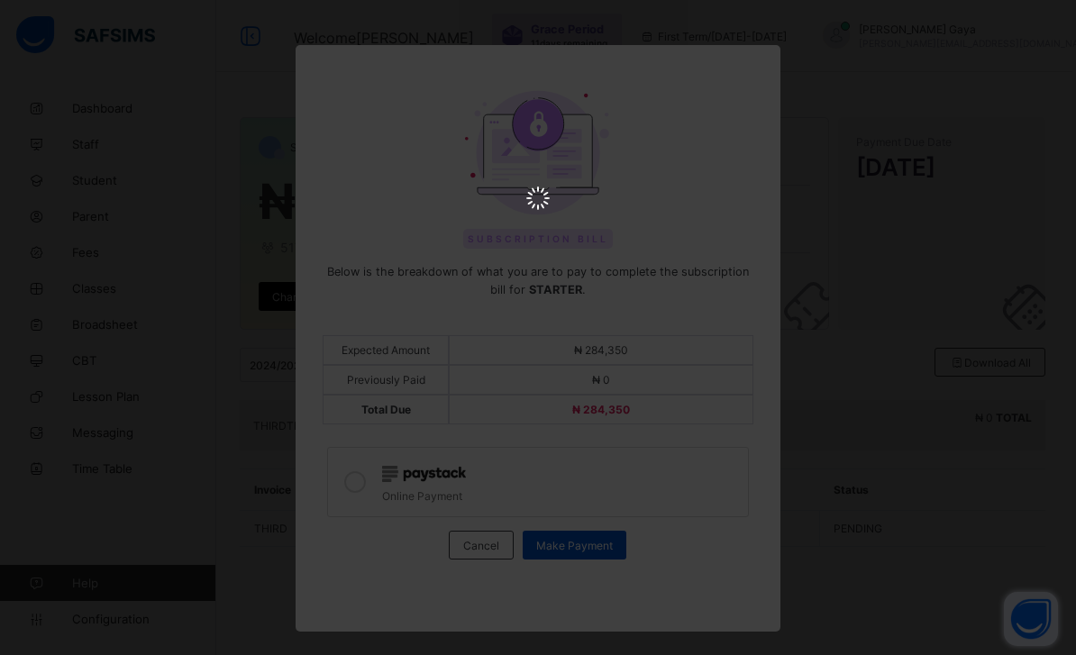
scroll to position [0, 0]
